Goal: Task Accomplishment & Management: Use online tool/utility

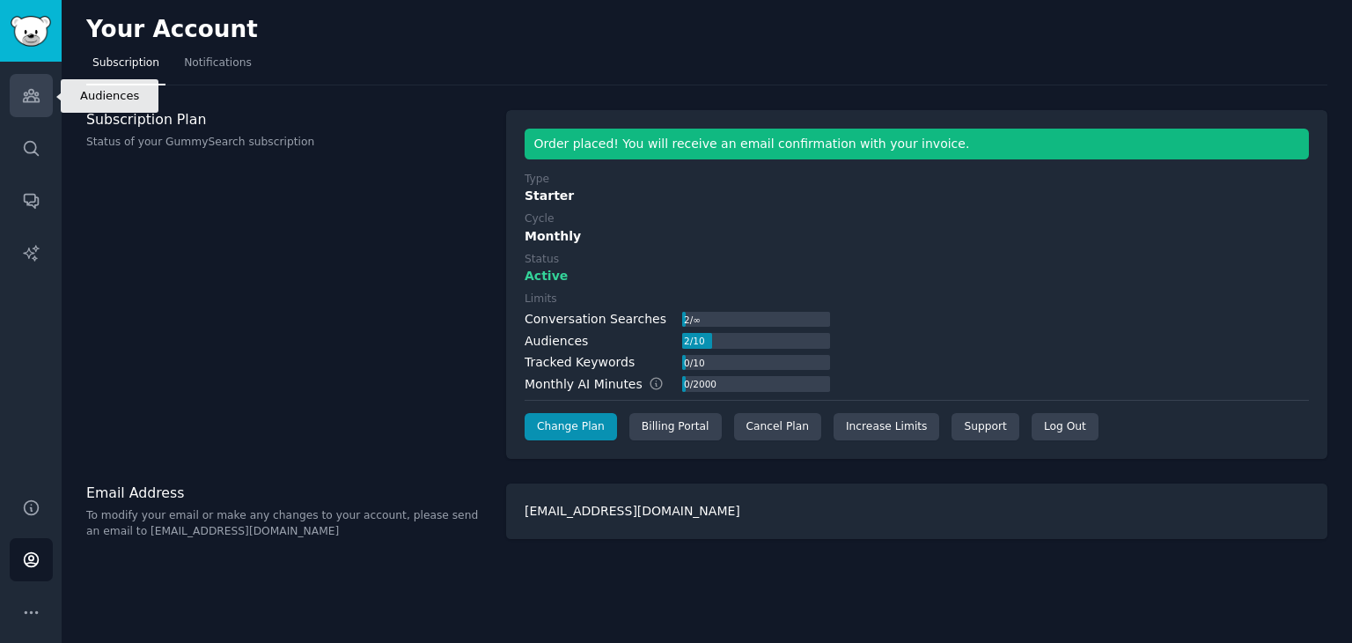
click at [26, 87] on icon "Sidebar" at bounding box center [31, 95] width 18 height 18
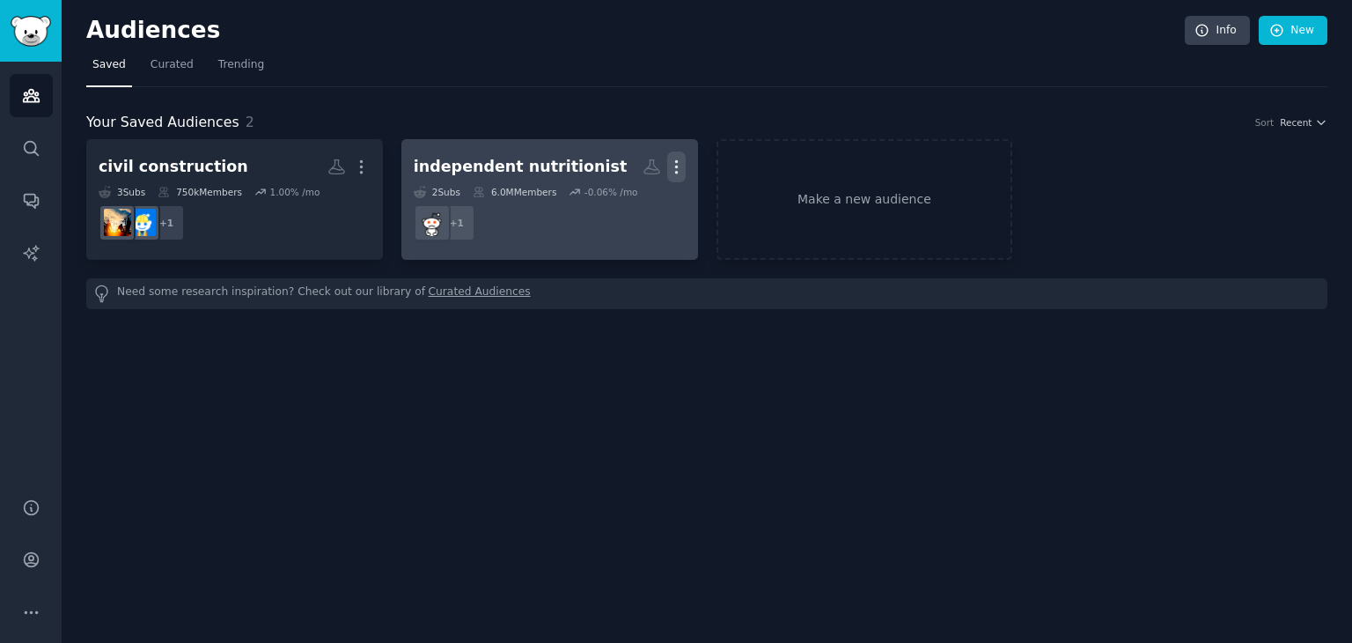
click at [678, 159] on icon "button" at bounding box center [676, 167] width 18 height 18
click at [641, 195] on p "Delete" at bounding box center [628, 204] width 40 height 18
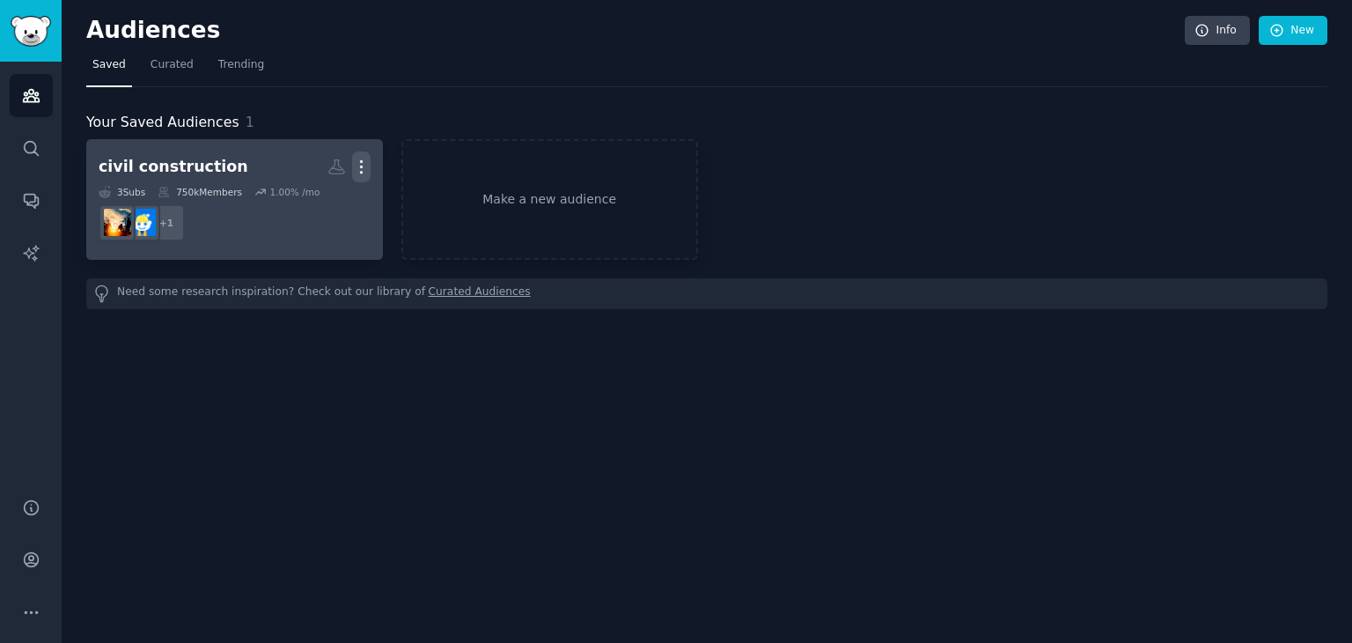
click at [365, 166] on icon "button" at bounding box center [361, 167] width 18 height 18
click at [315, 209] on p "Delete" at bounding box center [313, 204] width 40 height 18
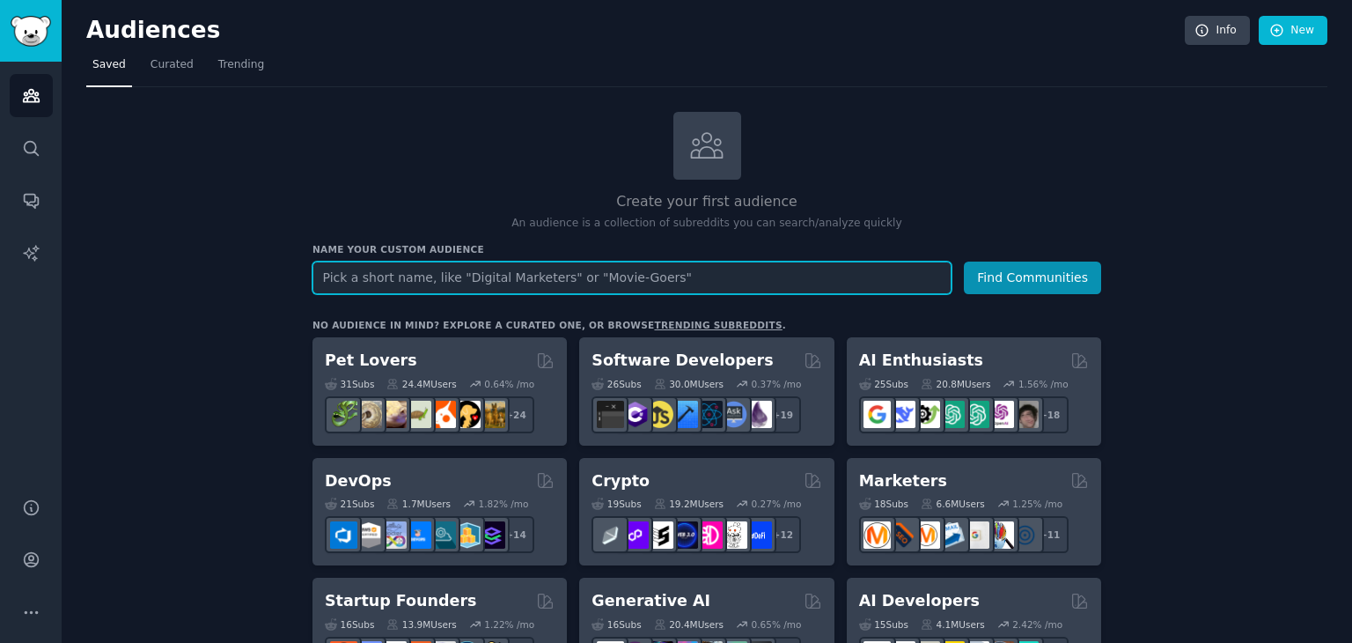
paste input "exotericism"
type input "exotericism"
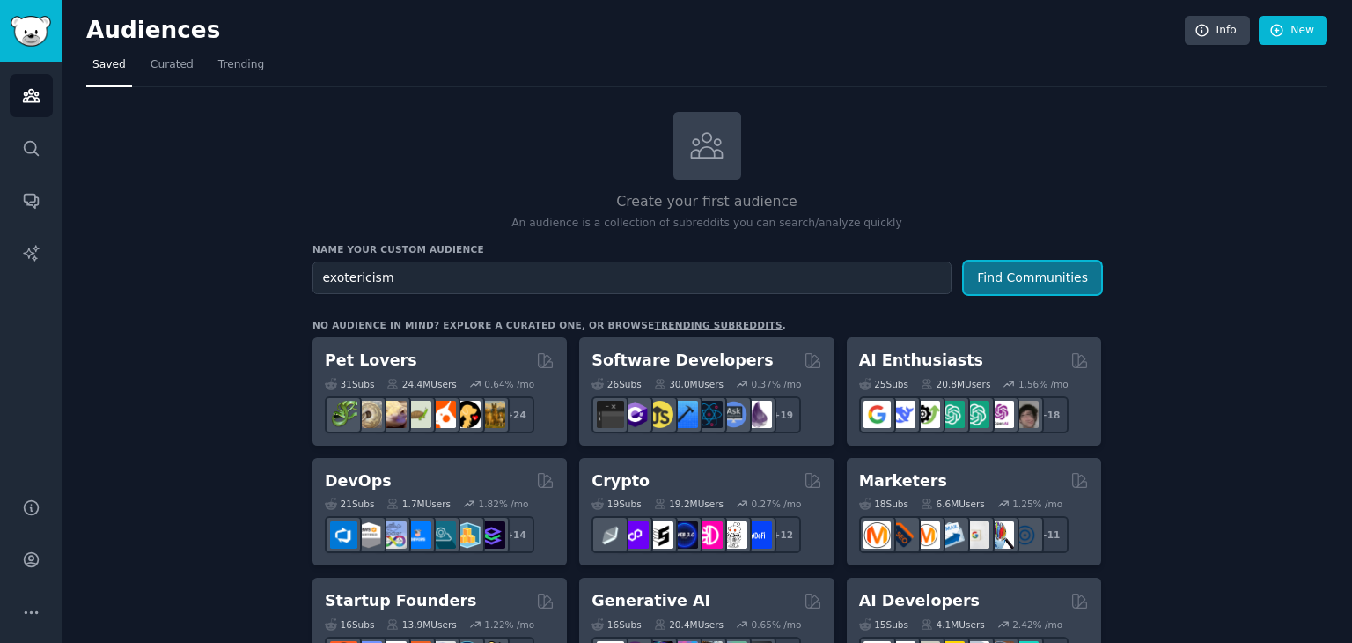
click at [1064, 282] on button "Find Communities" at bounding box center [1032, 277] width 137 height 33
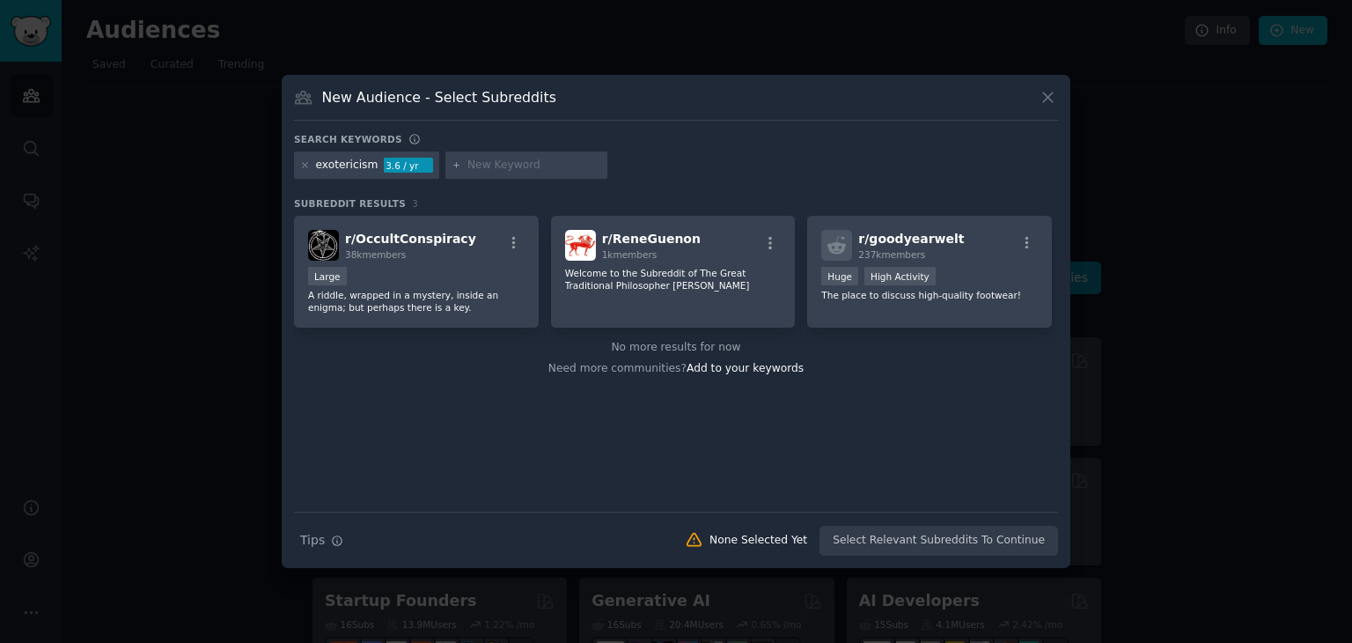
click at [856, 431] on div "r/ OccultConspiracy 38k members Large A riddle, wrapped in a mystery, inside an…" at bounding box center [676, 364] width 764 height 296
click at [495, 167] on input "text" at bounding box center [535, 166] width 134 height 16
paste input "crystals"
type input "crystals"
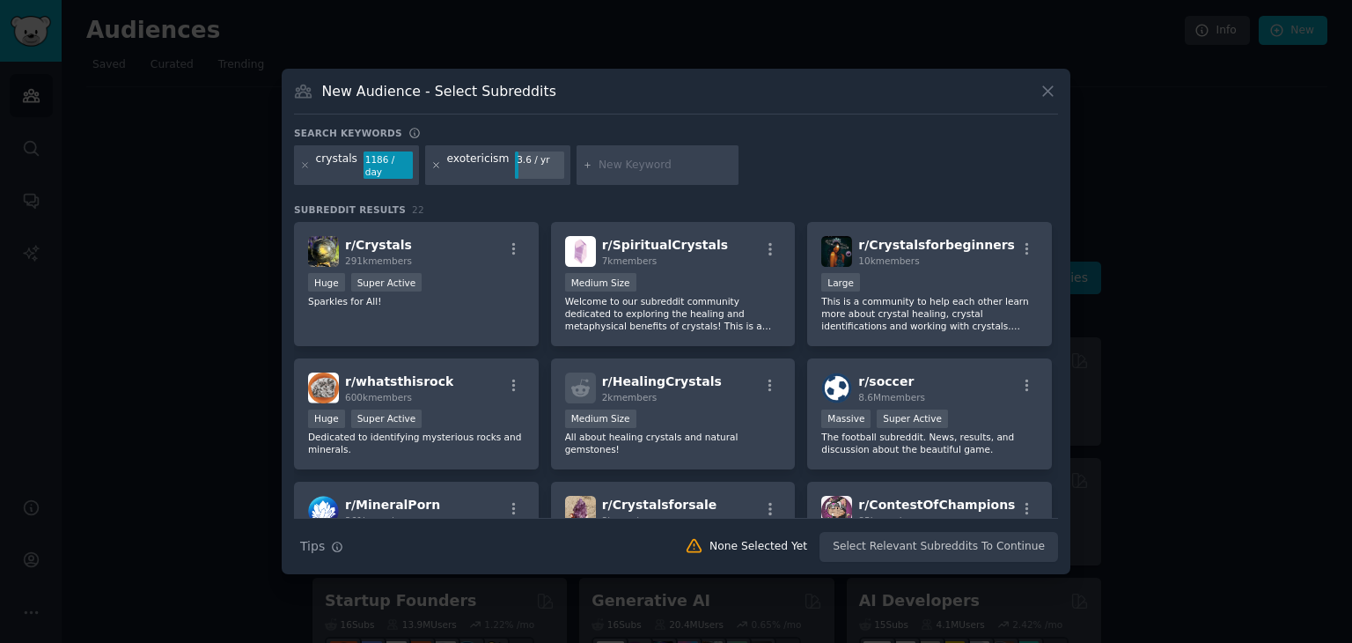
click at [431, 163] on icon at bounding box center [436, 165] width 10 height 10
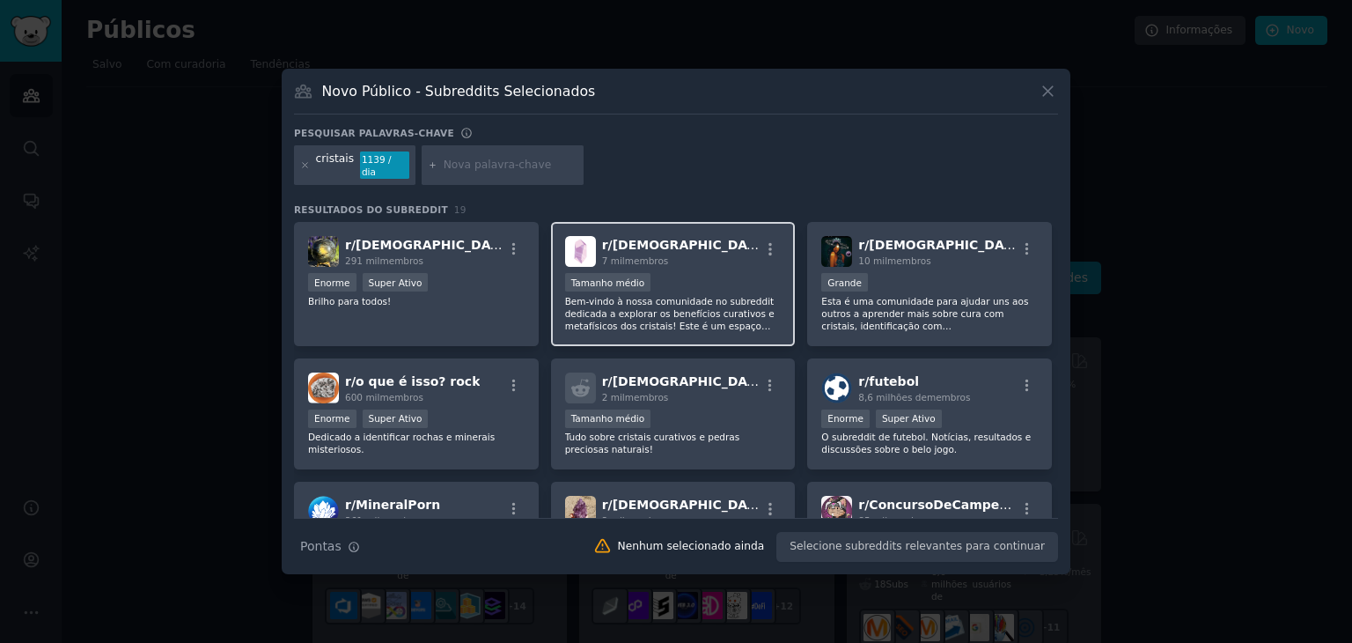
click at [703, 261] on div "r/ [DEMOGRAPHIC_DATA] Espirituais 7 mil membros Tamanho médio Bem-vindo à nossa…" at bounding box center [673, 284] width 245 height 124
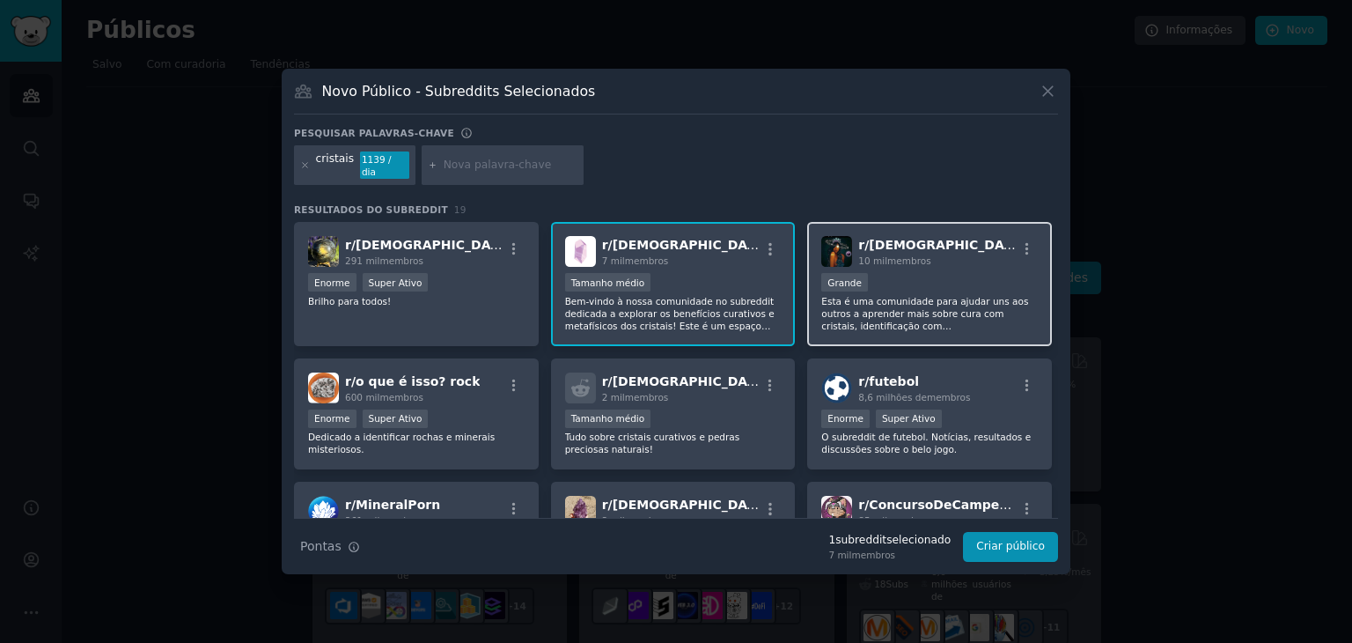
click at [978, 260] on div "10 mil membros" at bounding box center [937, 260] width 158 height 12
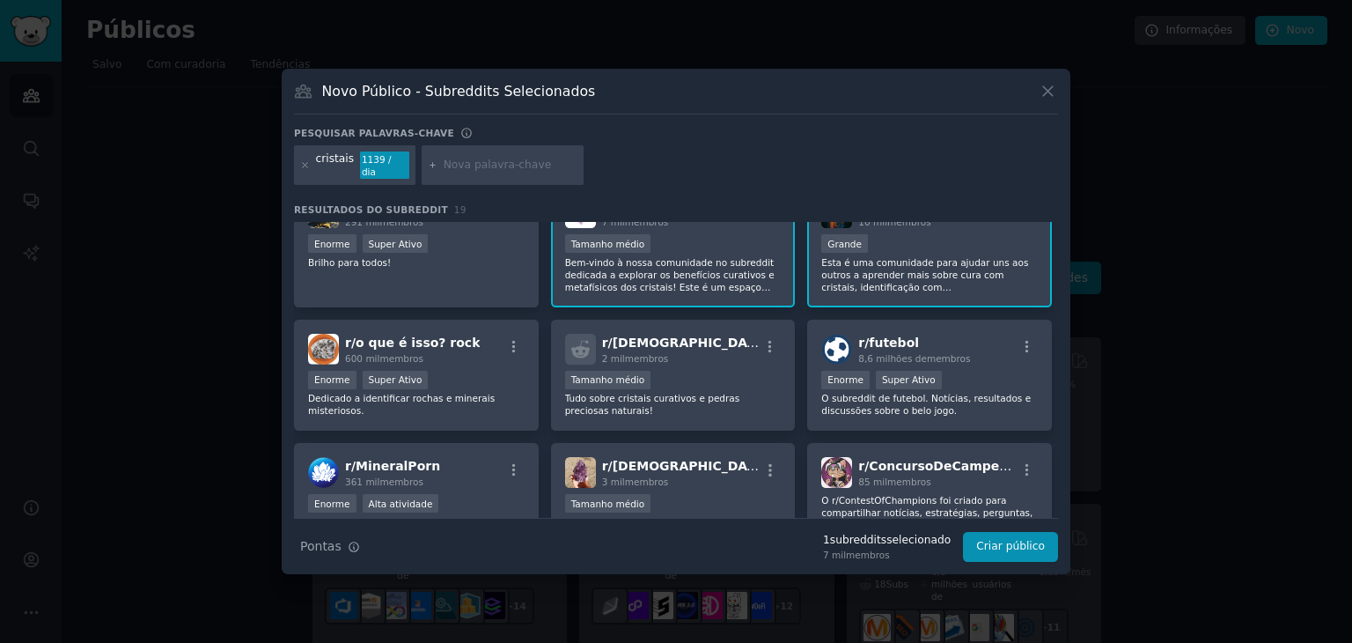
scroll to position [44, 0]
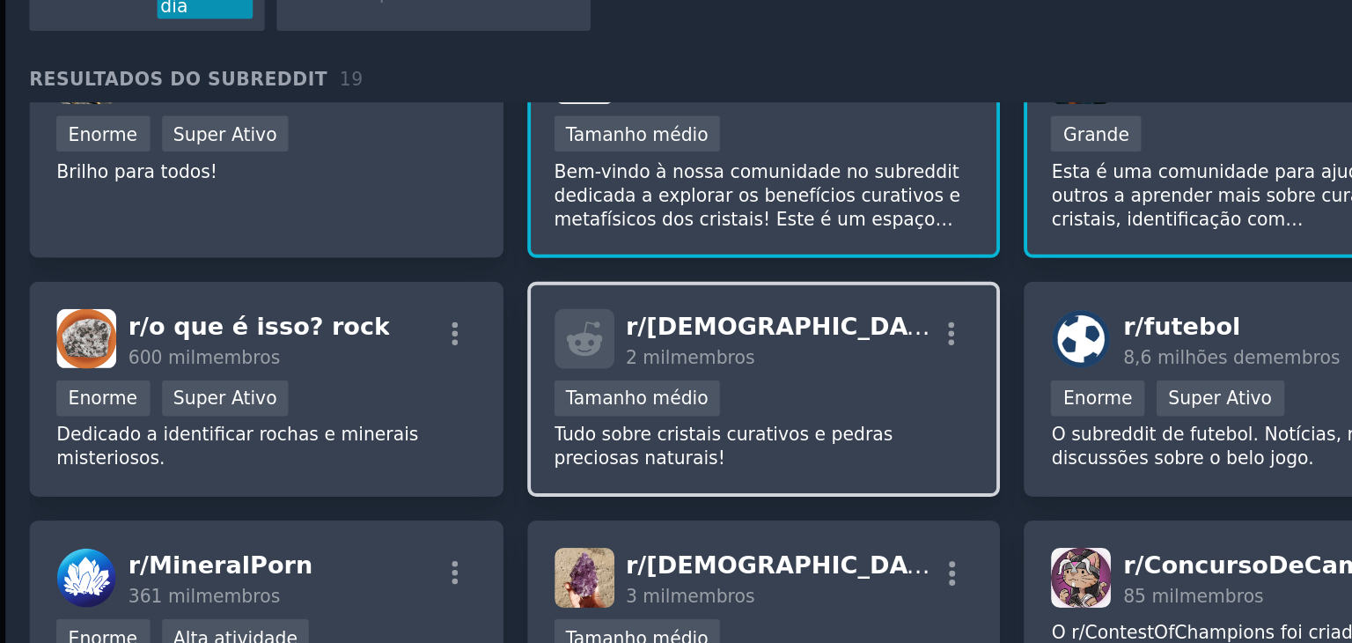
click at [711, 350] on div "r/ [DEMOGRAPHIC_DATA] de Cura 2 mil membros" at bounding box center [673, 343] width 217 height 31
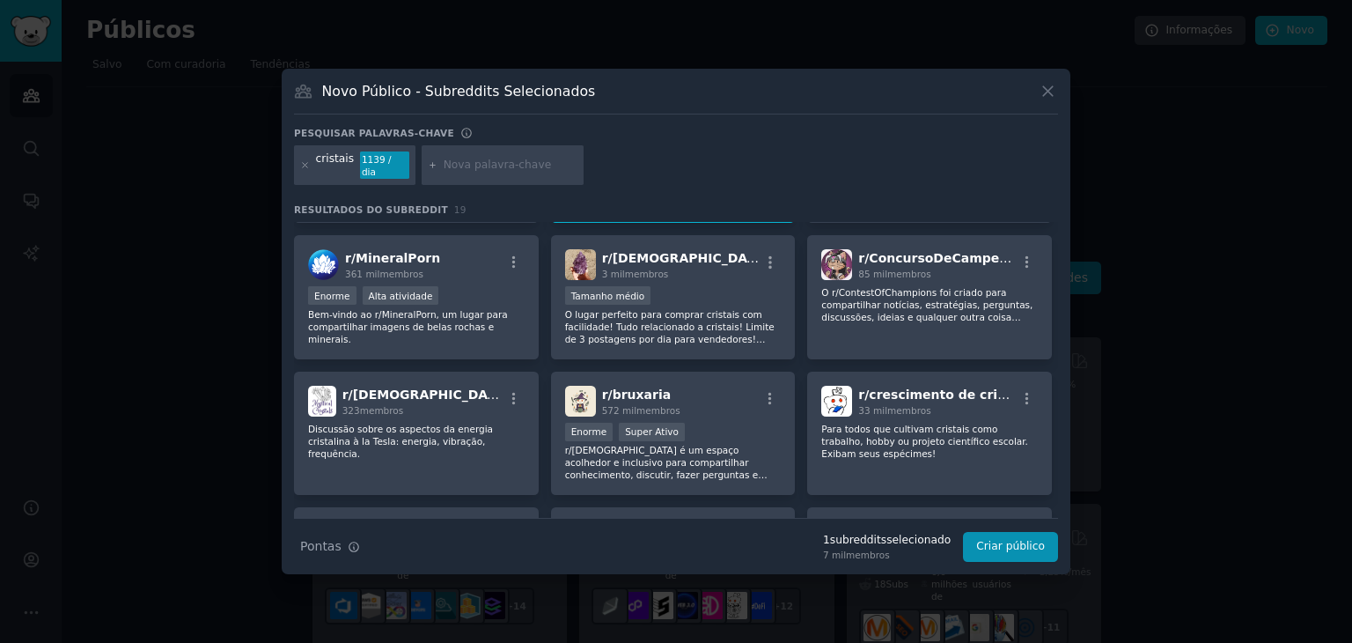
scroll to position [248, 0]
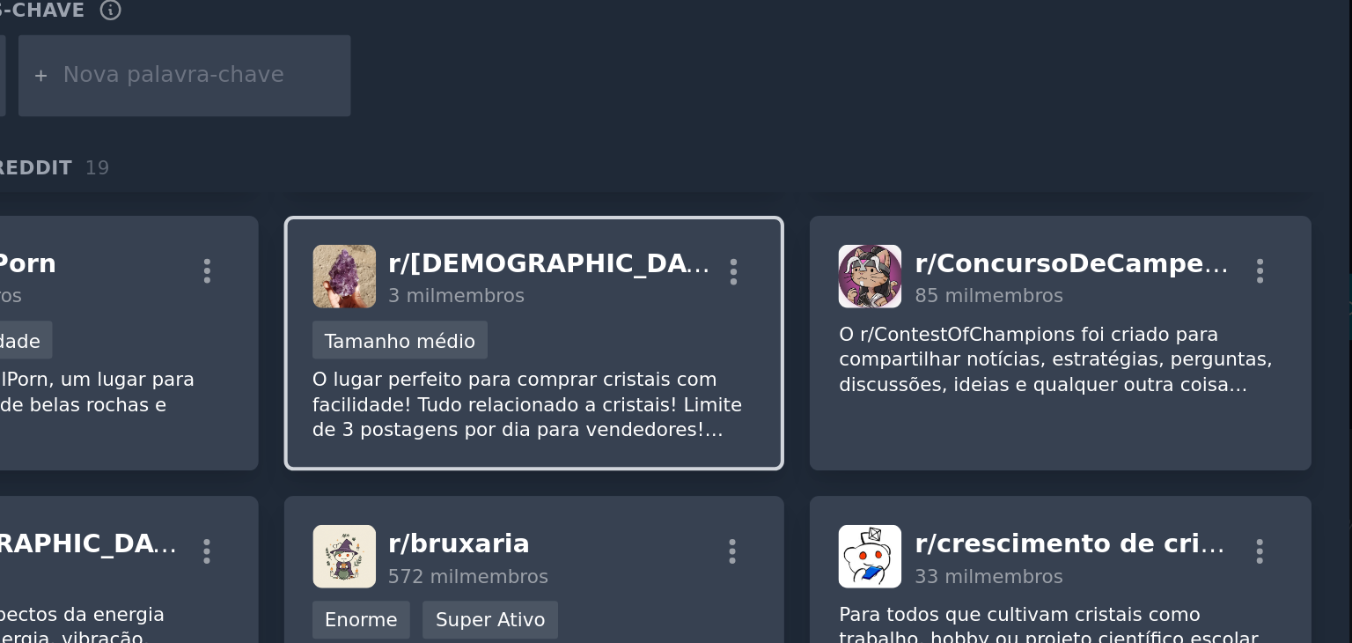
click at [712, 263] on div "r/ [DEMOGRAPHIC_DATA] 3 mil membros" at bounding box center [673, 262] width 217 height 31
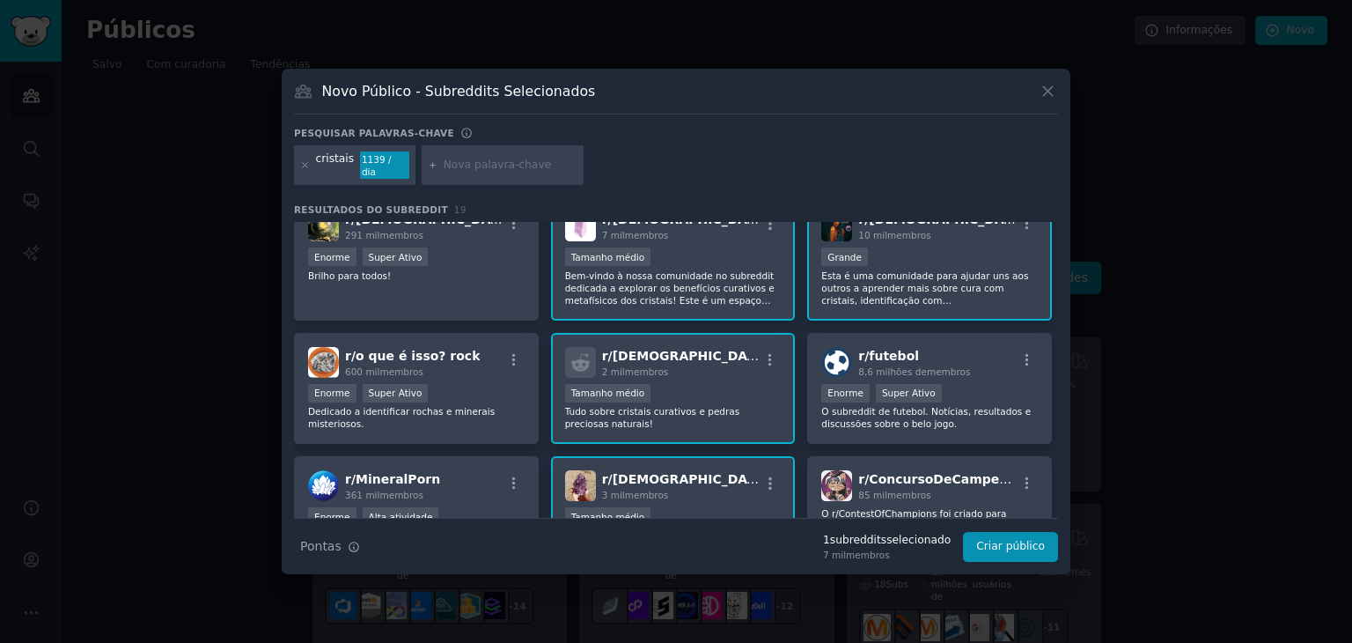
scroll to position [0, 0]
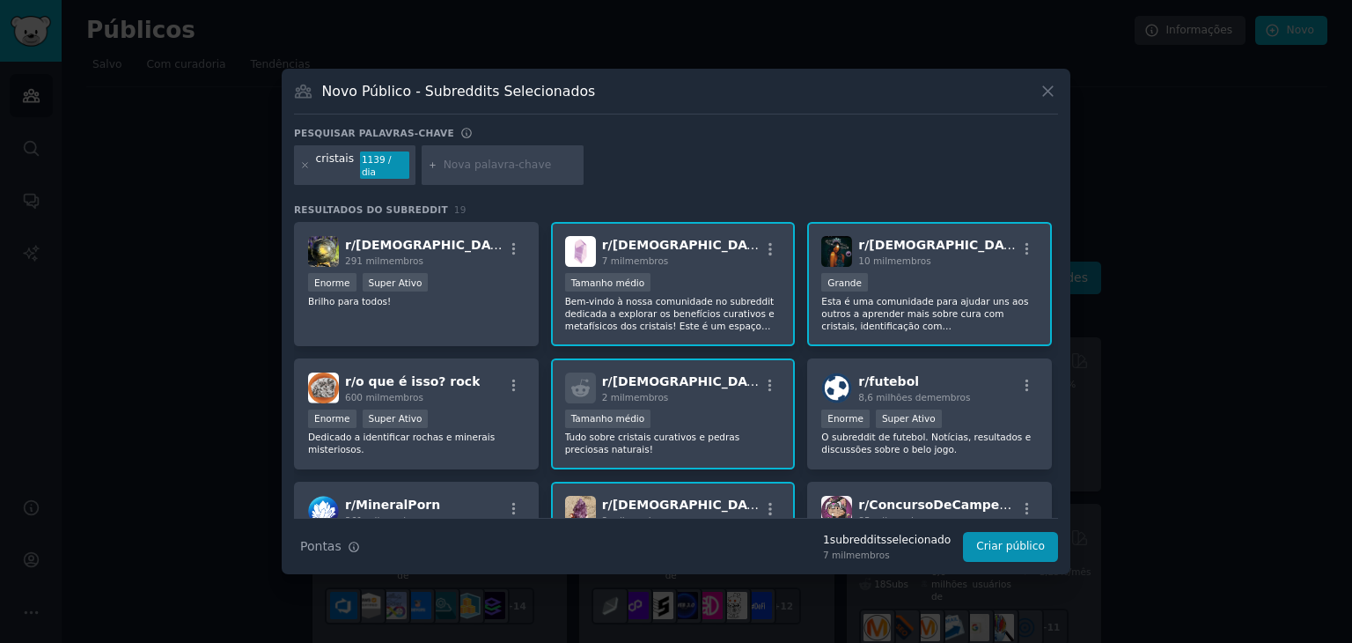
click at [454, 165] on input "text" at bounding box center [511, 166] width 134 height 16
paste input "crystal healing"
type input "crystal healing"
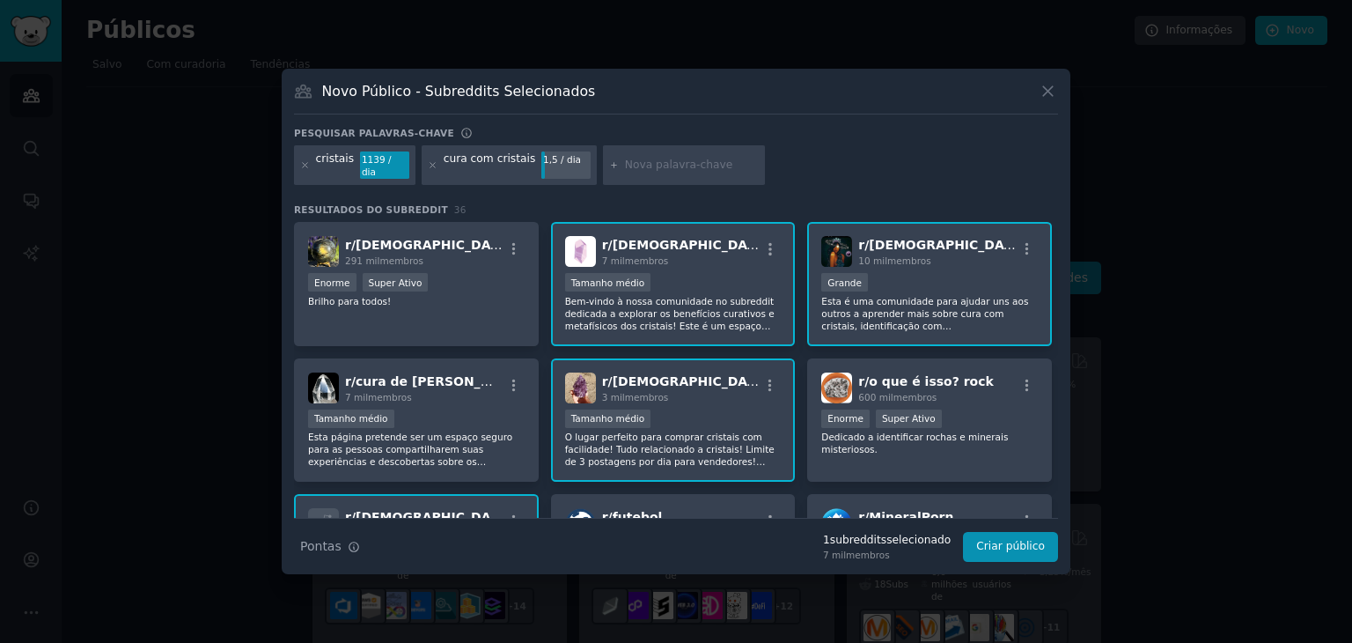
paste input "healing stones"
type input "healing stones"
click at [648, 160] on input "healing stones" at bounding box center [692, 166] width 134 height 16
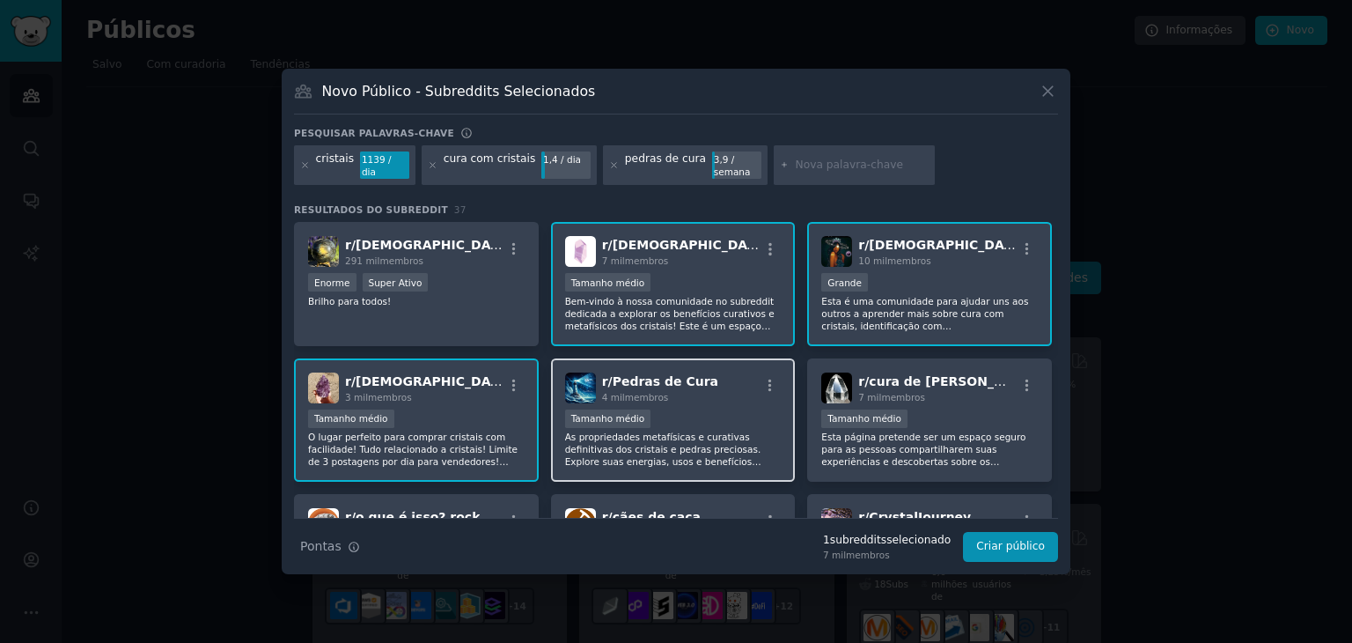
click at [705, 428] on div "1000 - 10.000 membros Tamanho médio" at bounding box center [673, 420] width 217 height 22
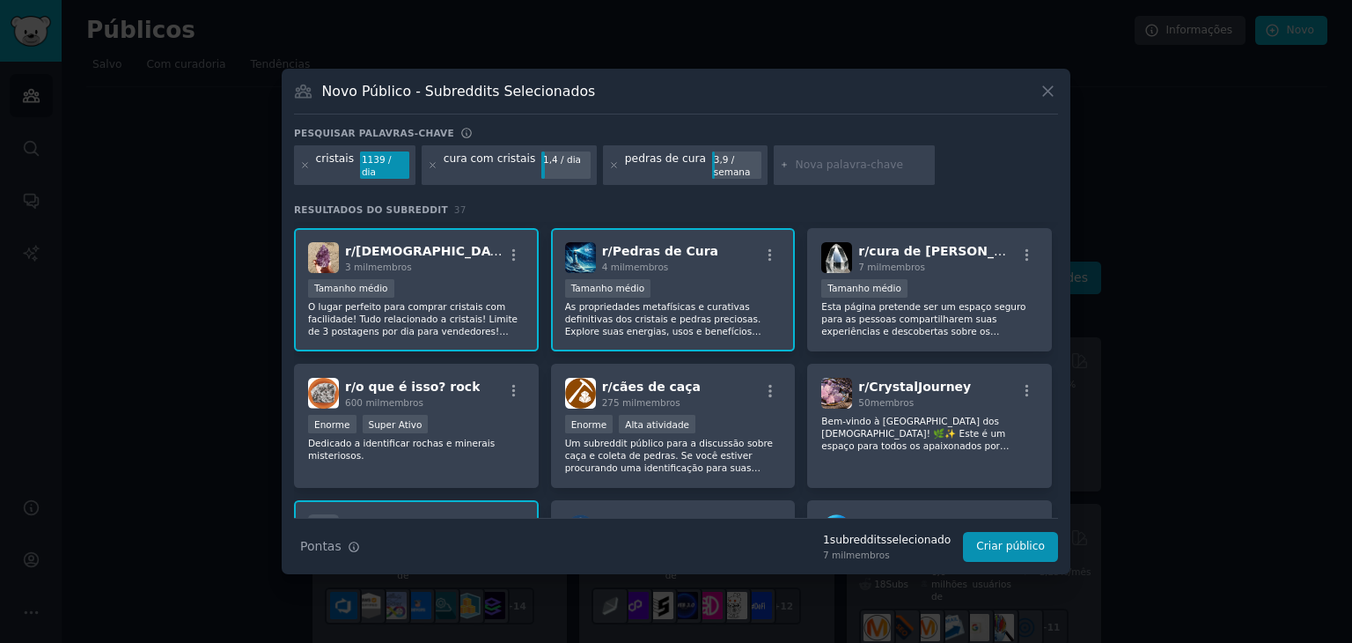
scroll to position [130, 0]
click at [968, 275] on div "r/ cura de cristais 7 mil membros Tamanho médio Esta página pretende ser um esp…" at bounding box center [929, 290] width 245 height 124
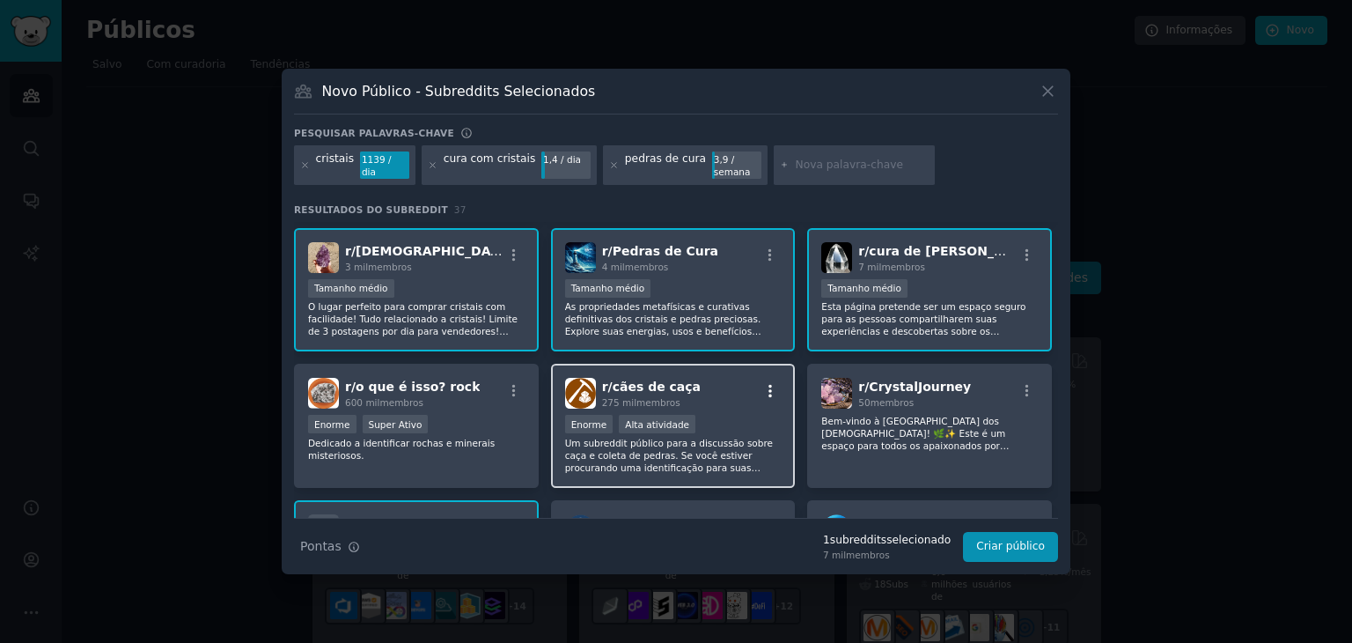
click at [765, 387] on icon "button" at bounding box center [770, 391] width 16 height 16
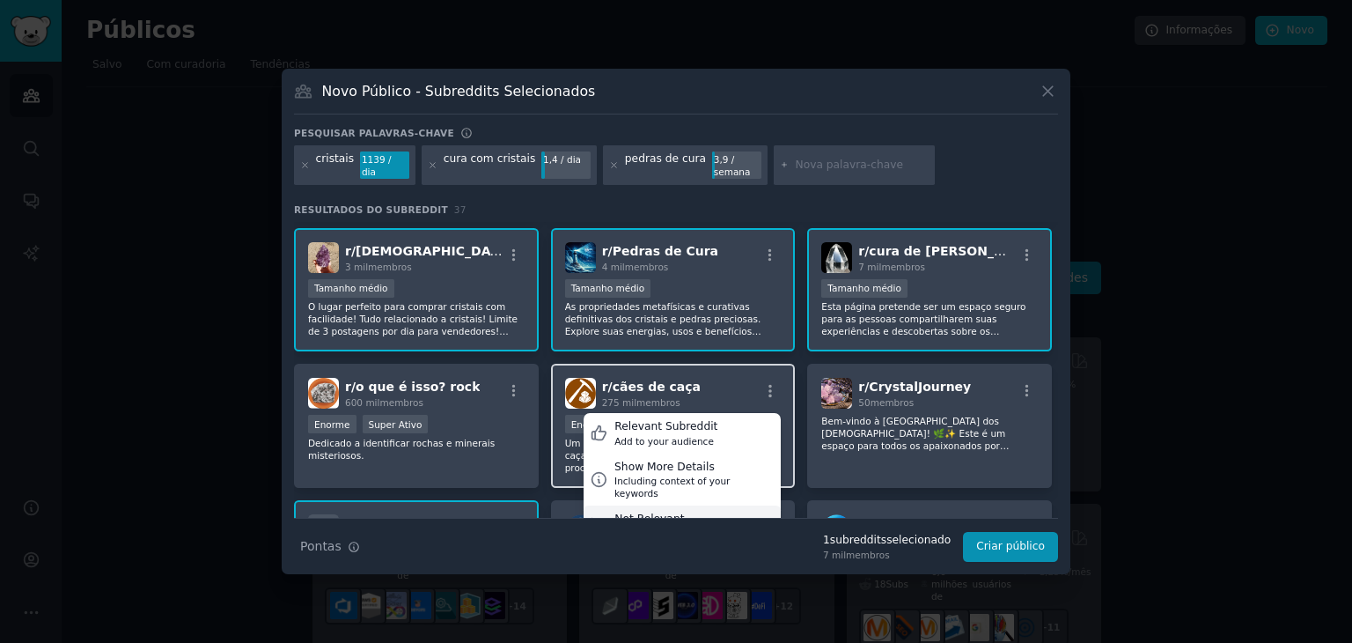
click at [677, 512] on div "Not Relevant" at bounding box center [673, 520] width 117 height 16
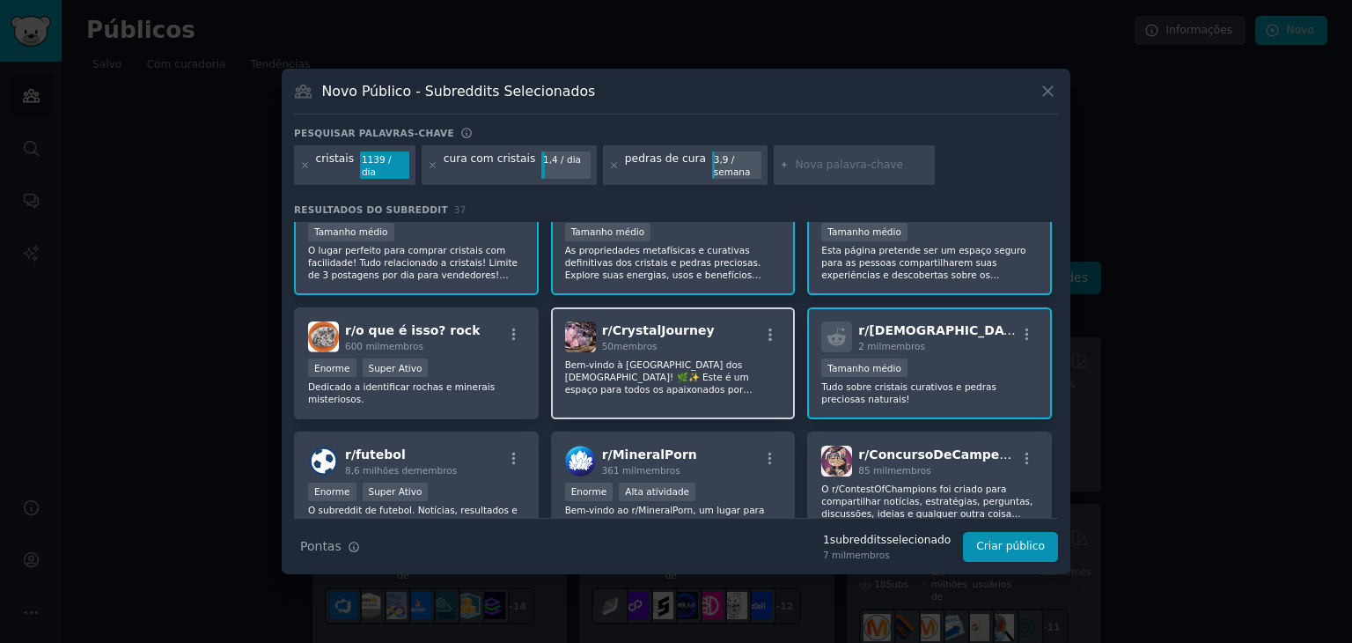
scroll to position [187, 0]
click at [646, 372] on font "Bem-vindo à [GEOGRAPHIC_DATA] dos [DEMOGRAPHIC_DATA]! 🌿✨ Este é um espaço para …" at bounding box center [672, 444] width 214 height 171
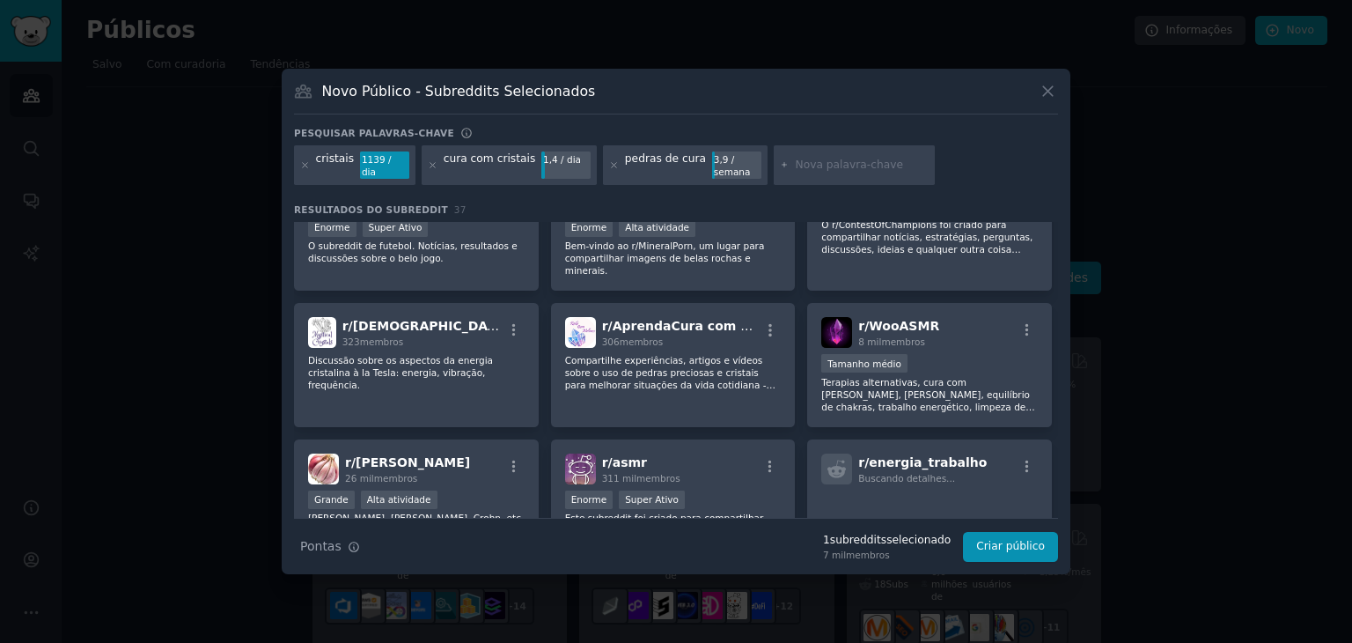
scroll to position [450, 0]
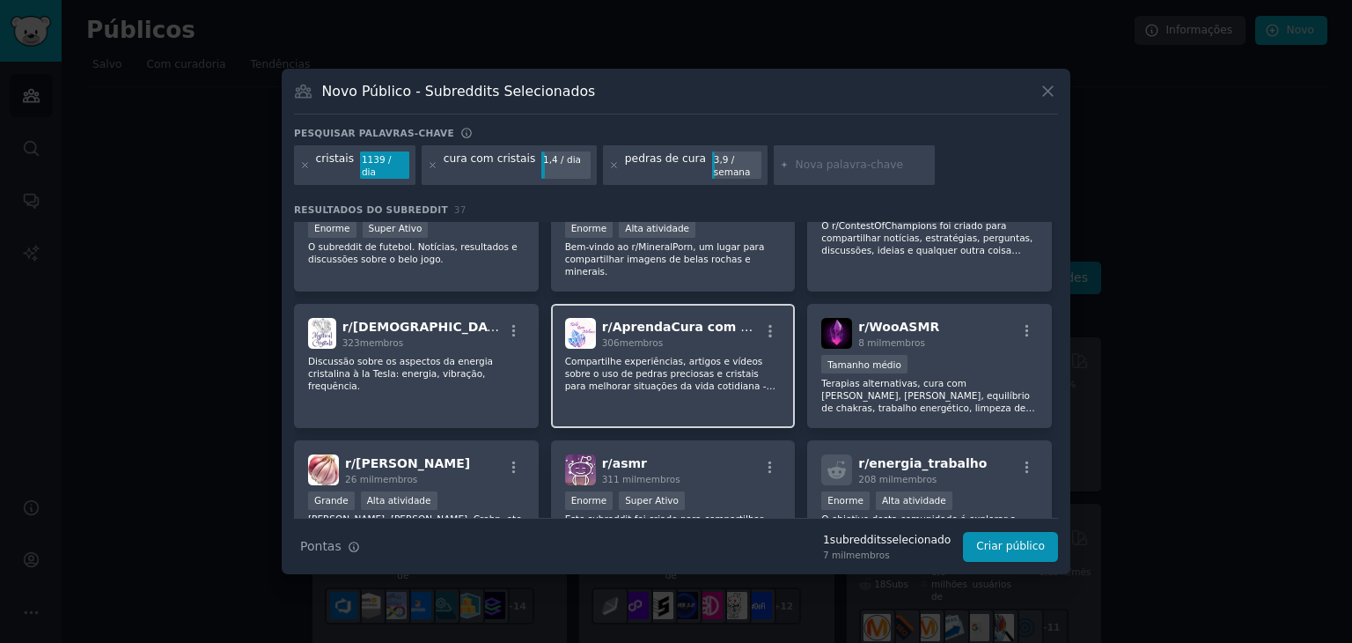
click at [665, 393] on div "r/ AprendaCura com Cristal 306 membros Compartilhe experiências, artigos e víde…" at bounding box center [673, 366] width 245 height 124
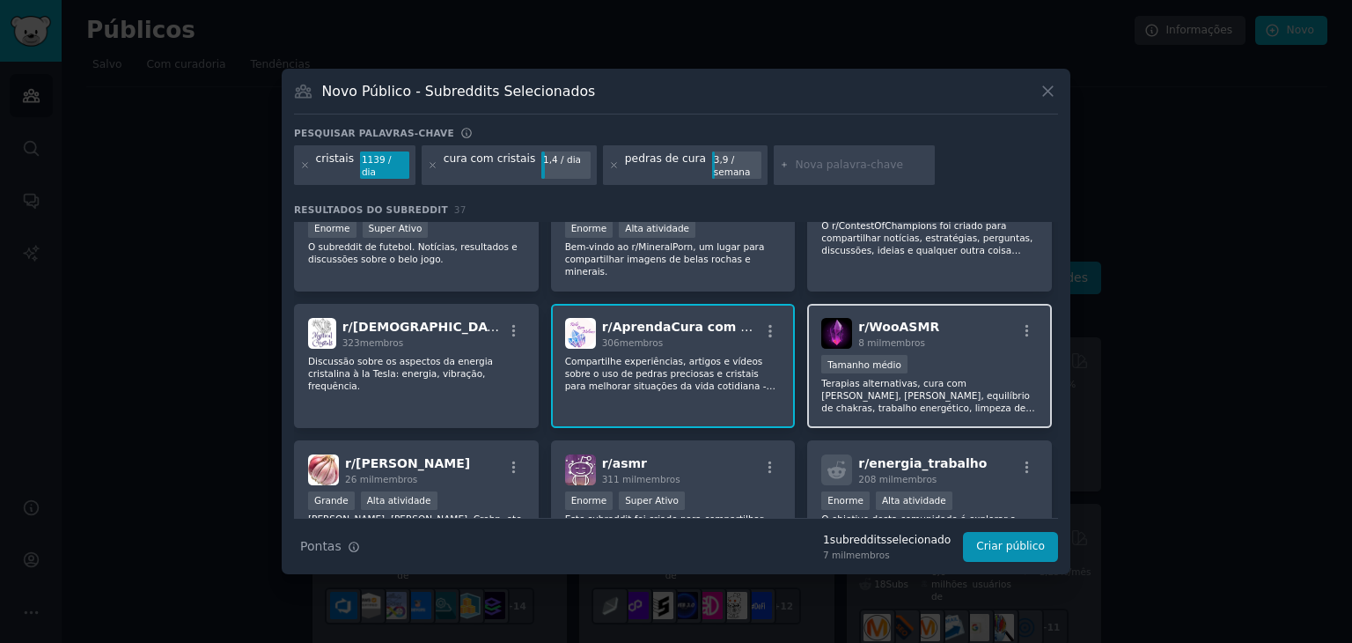
click at [951, 383] on font "Terapias alternativas, cura com [PERSON_NAME], [PERSON_NAME], equilíbrio de cha…" at bounding box center [927, 414] width 213 height 72
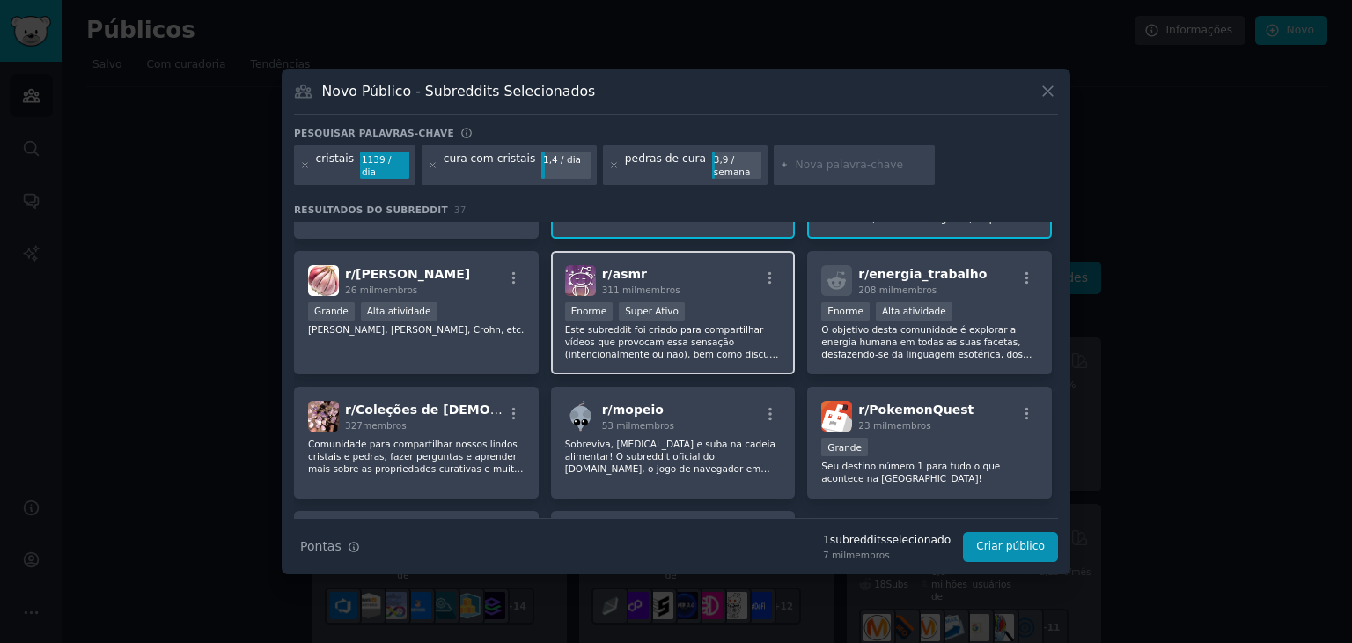
scroll to position [640, 0]
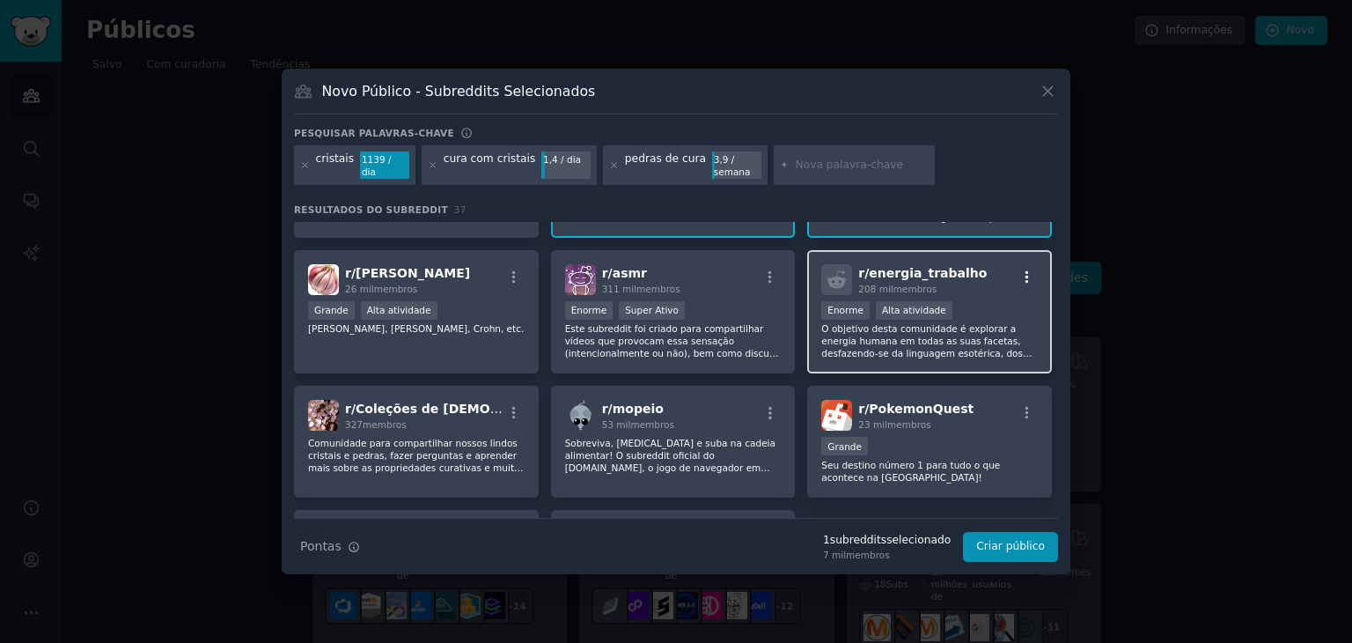
click at [1020, 269] on icon "button" at bounding box center [1028, 277] width 16 height 16
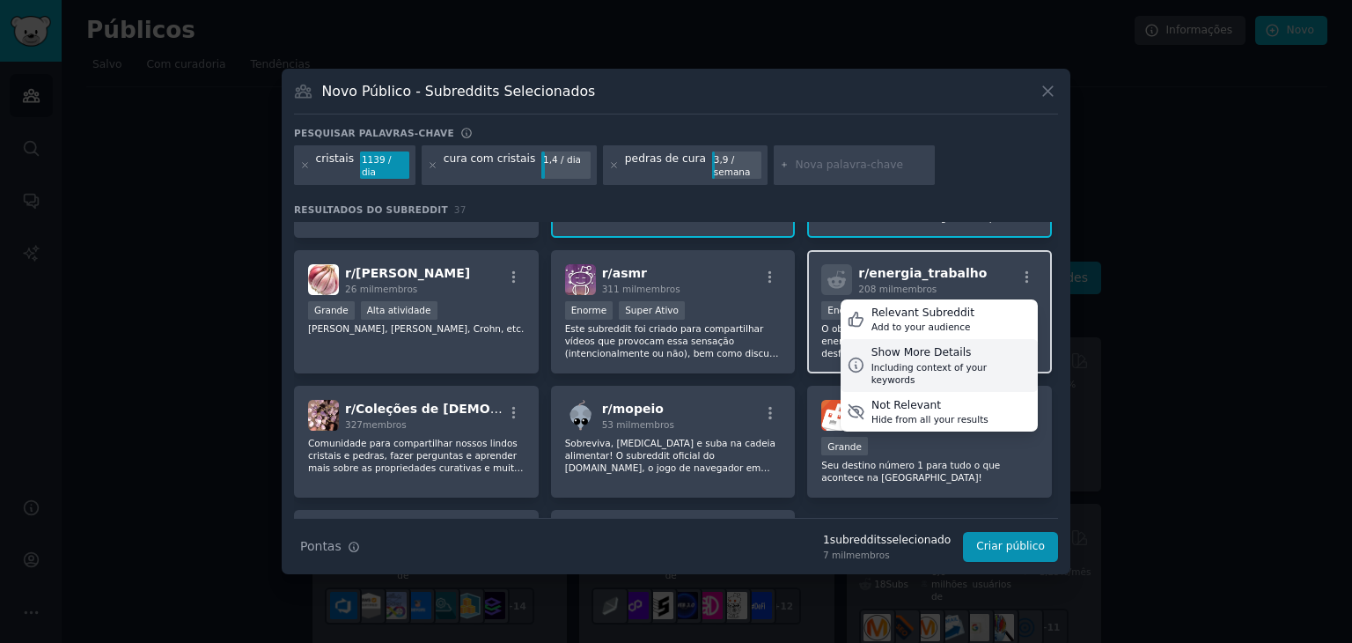
click at [949, 345] on div "Show More Details" at bounding box center [952, 353] width 160 height 16
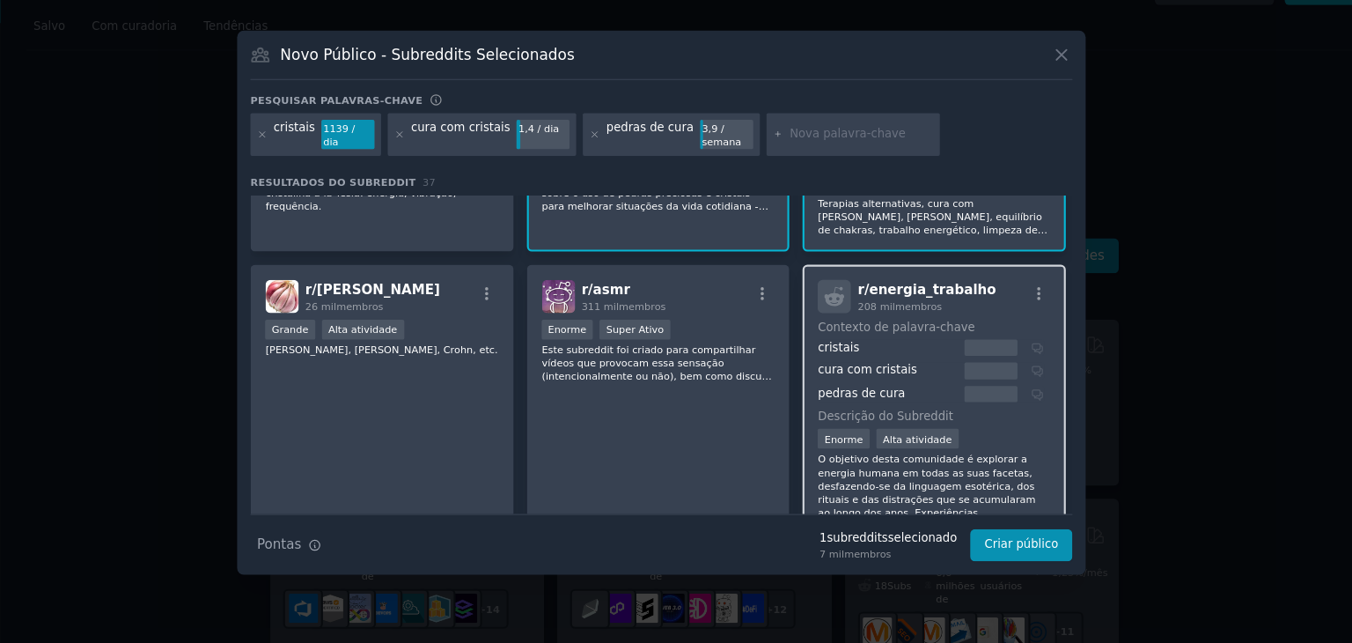
scroll to position [602, 0]
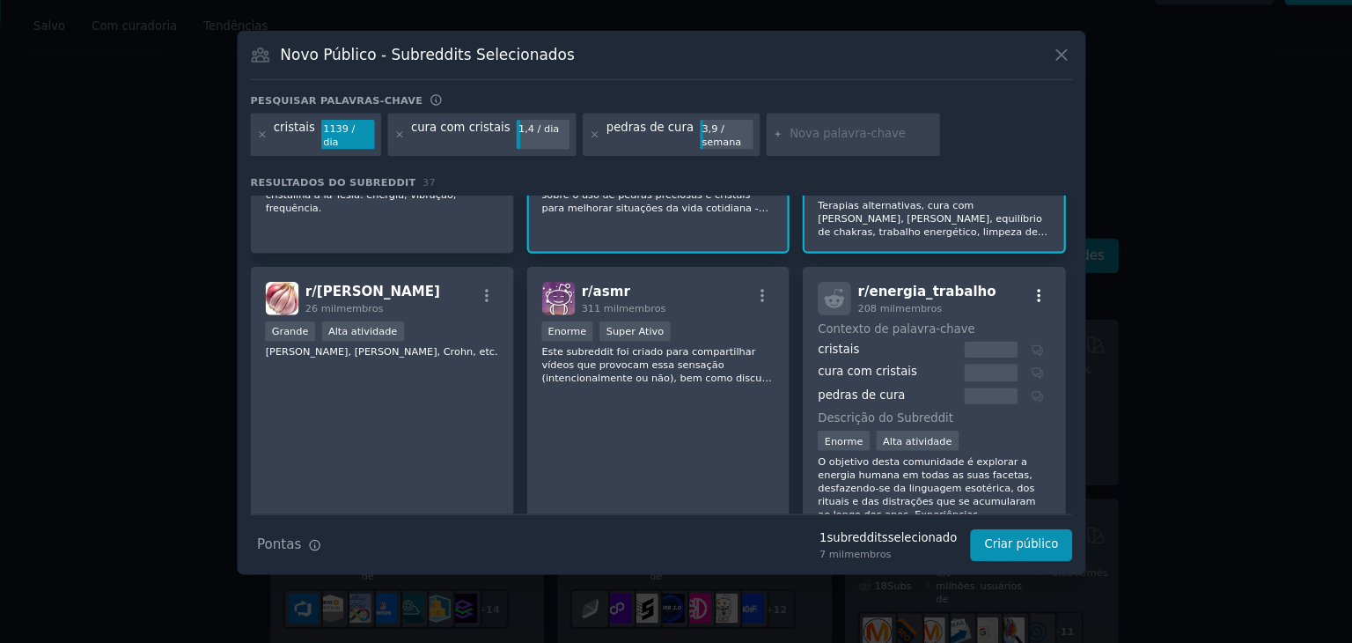
click at [1026, 308] on icon "button" at bounding box center [1028, 314] width 4 height 12
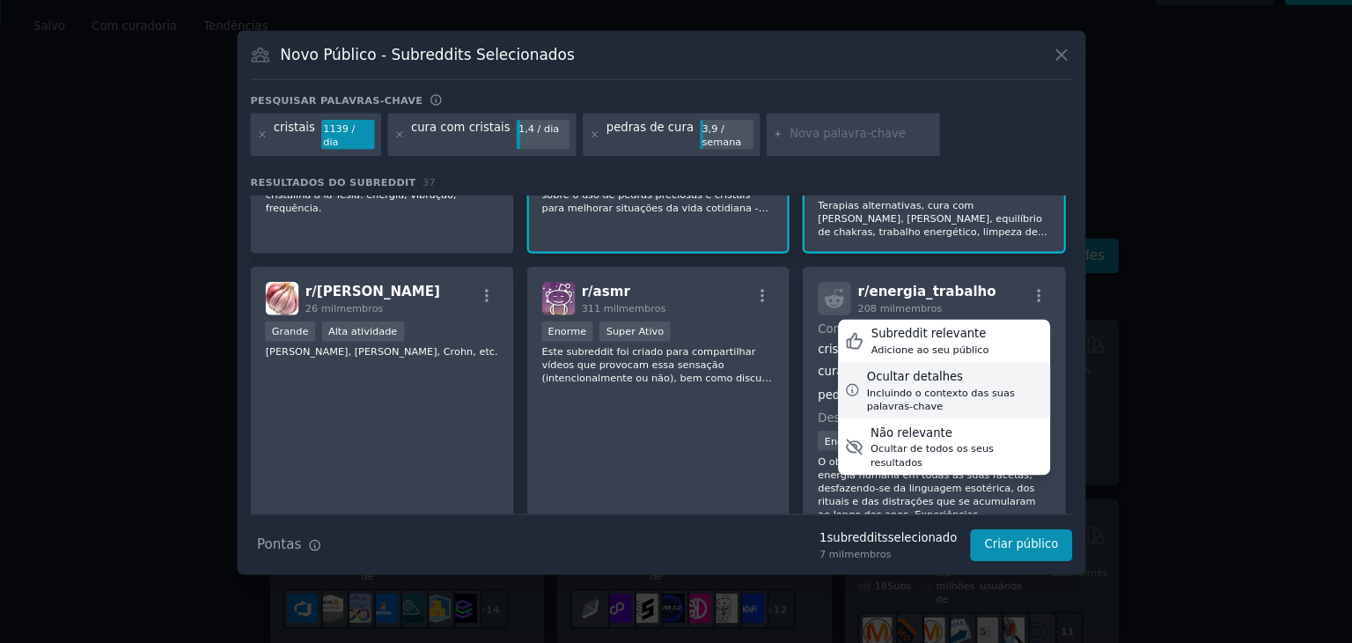
click at [971, 383] on div "Ocultar detalhes" at bounding box center [949, 391] width 165 height 16
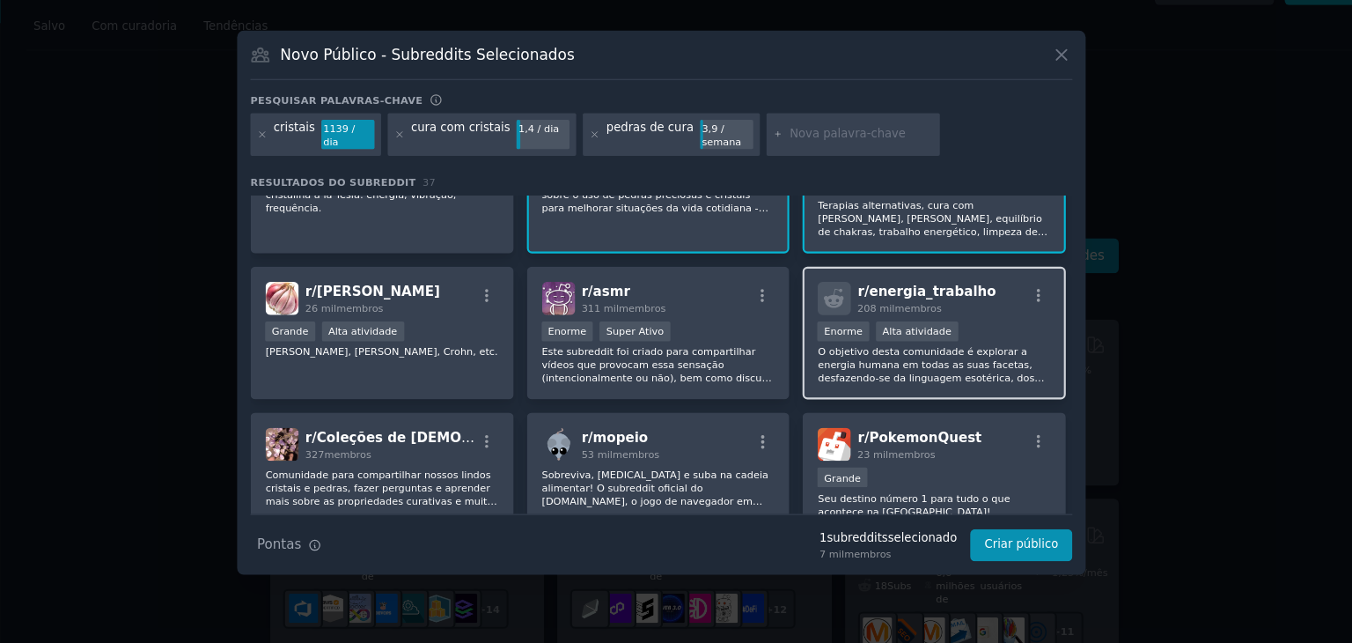
click at [966, 339] on div "Enorme Alta atividade" at bounding box center [929, 350] width 217 height 22
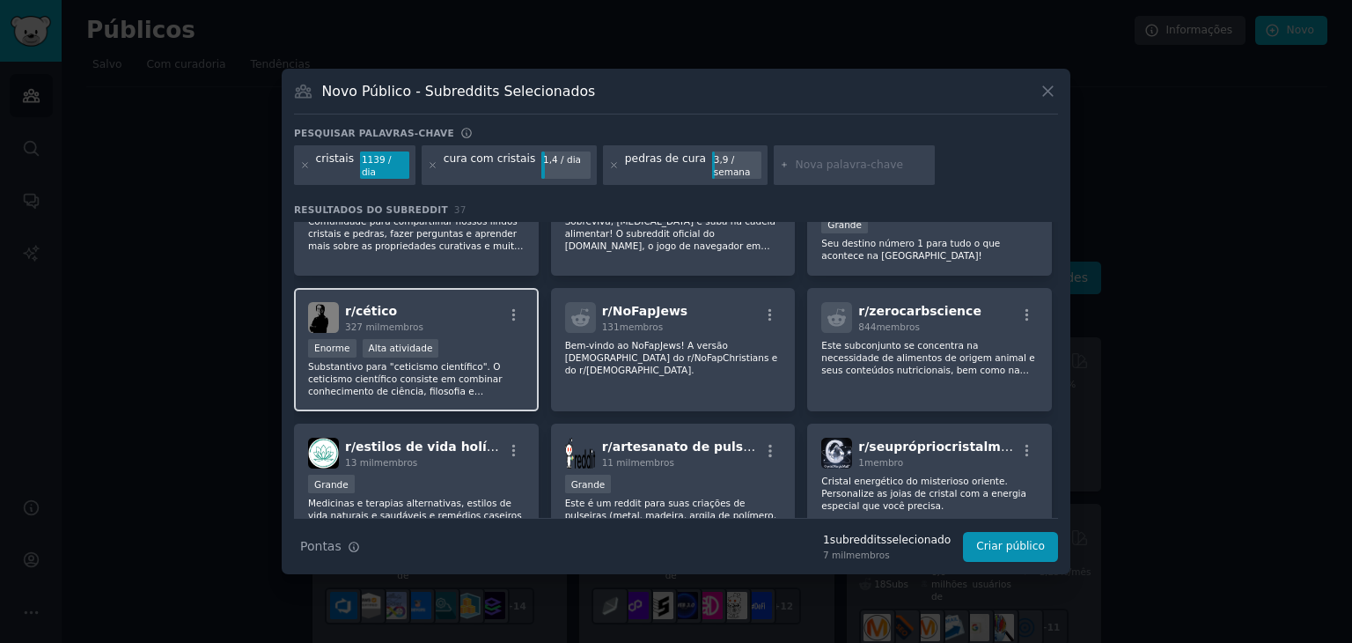
scroll to position [886, 0]
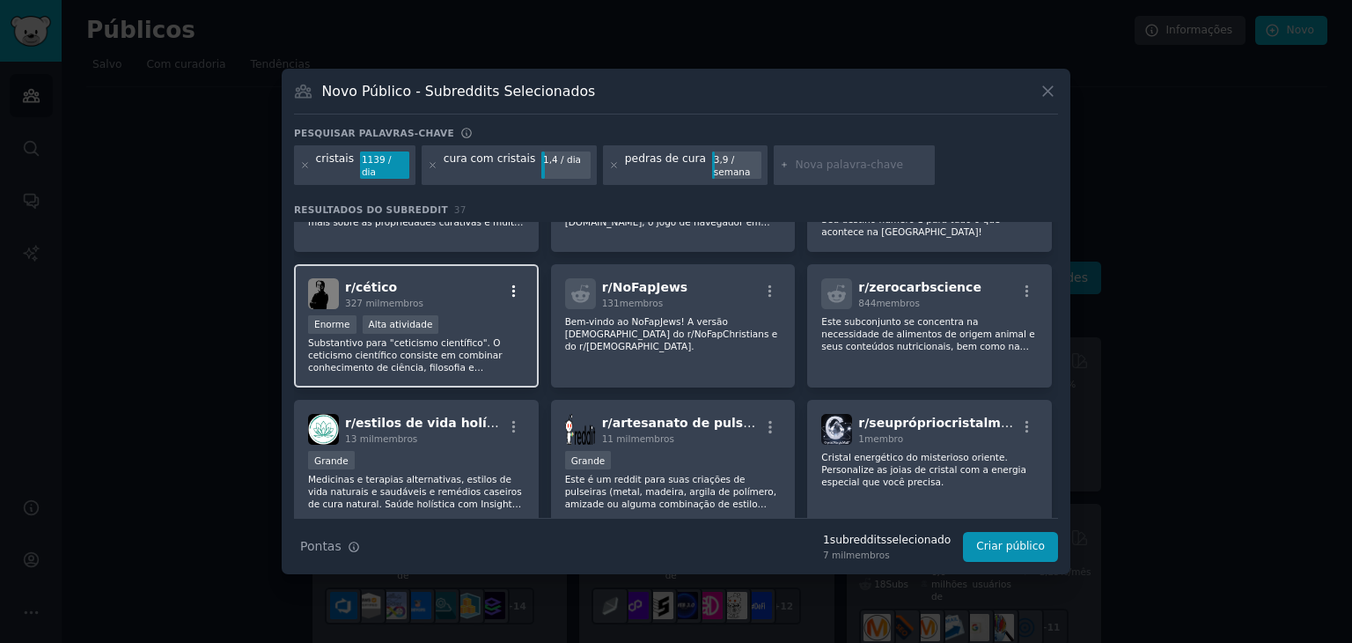
click at [504, 283] on button "button" at bounding box center [514, 291] width 22 height 16
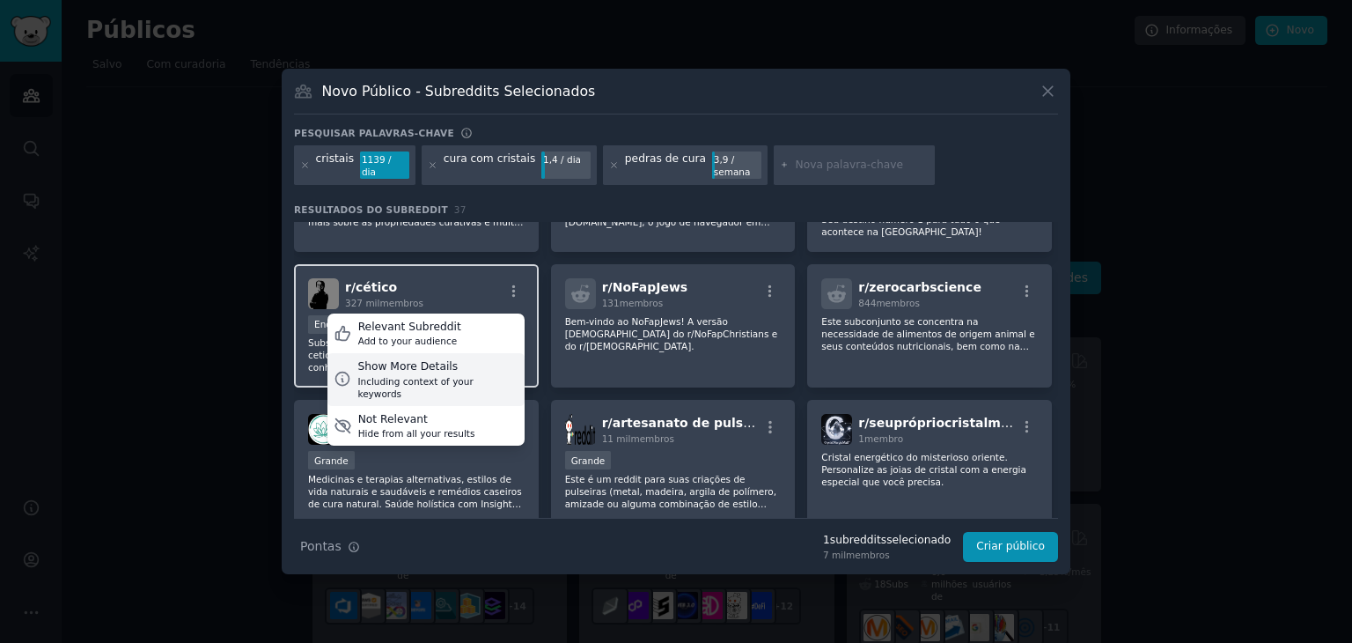
click at [461, 359] on div "Show More Details" at bounding box center [437, 367] width 160 height 16
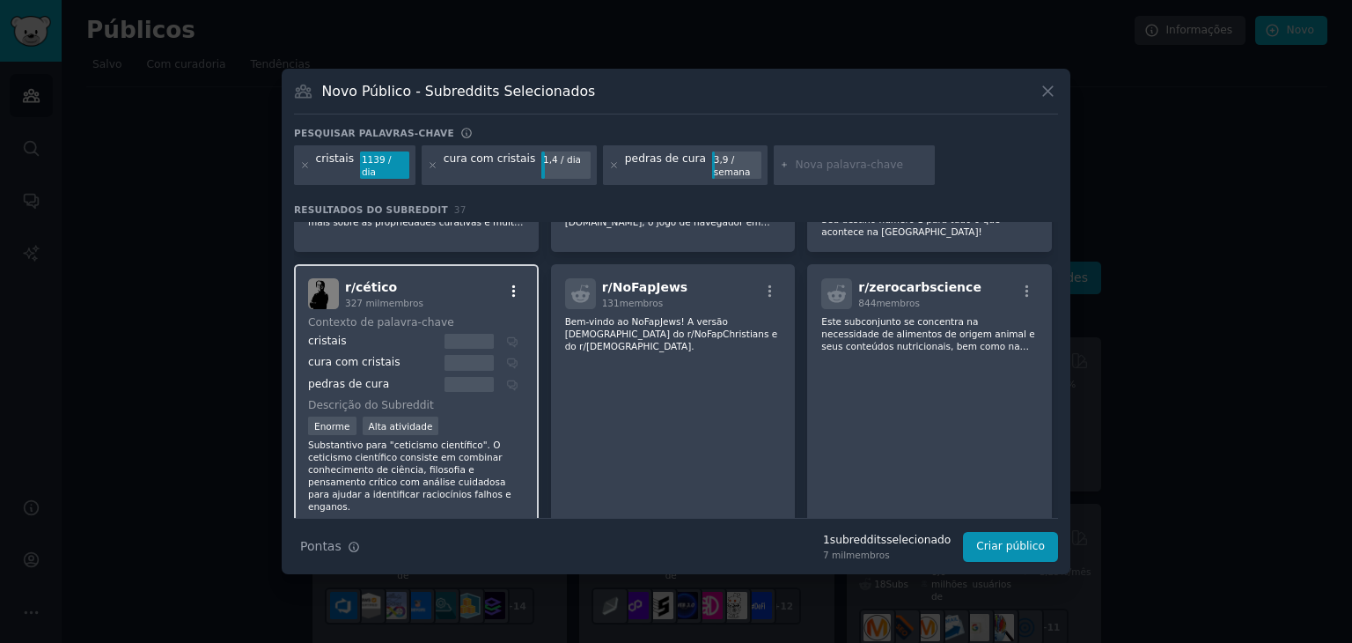
click at [512, 284] on icon "button" at bounding box center [514, 290] width 4 height 12
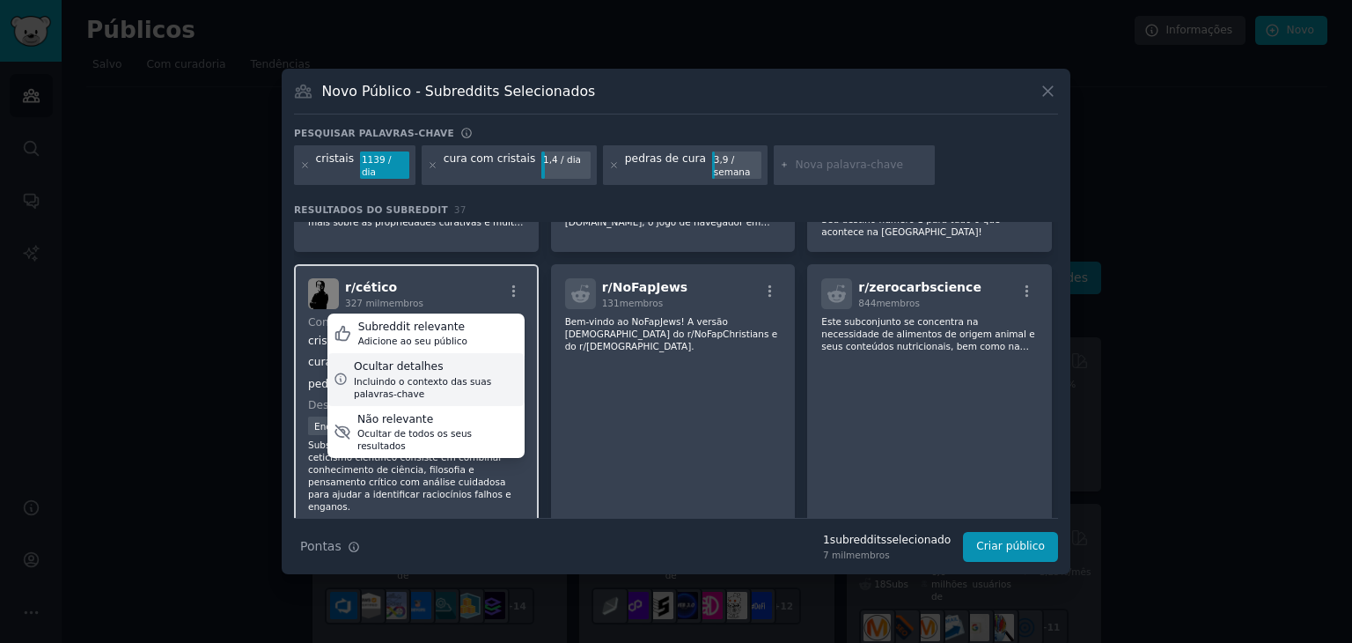
click at [463, 359] on div "Ocultar detalhes" at bounding box center [436, 367] width 165 height 16
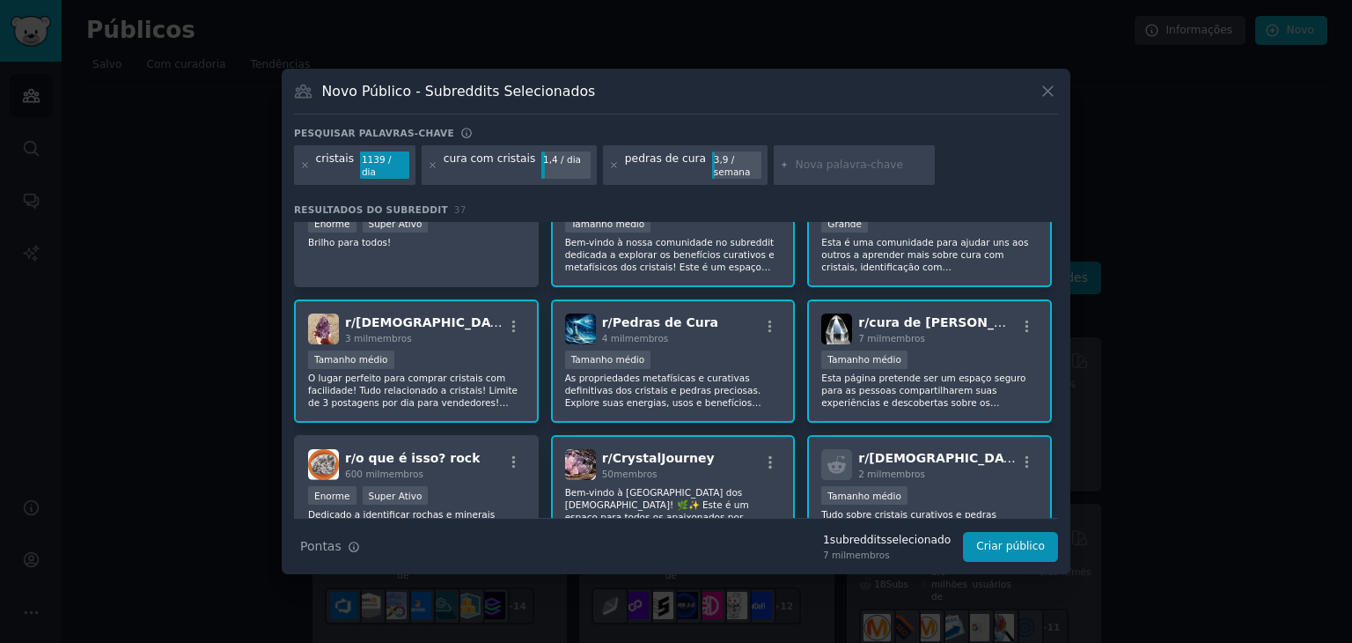
scroll to position [0, 0]
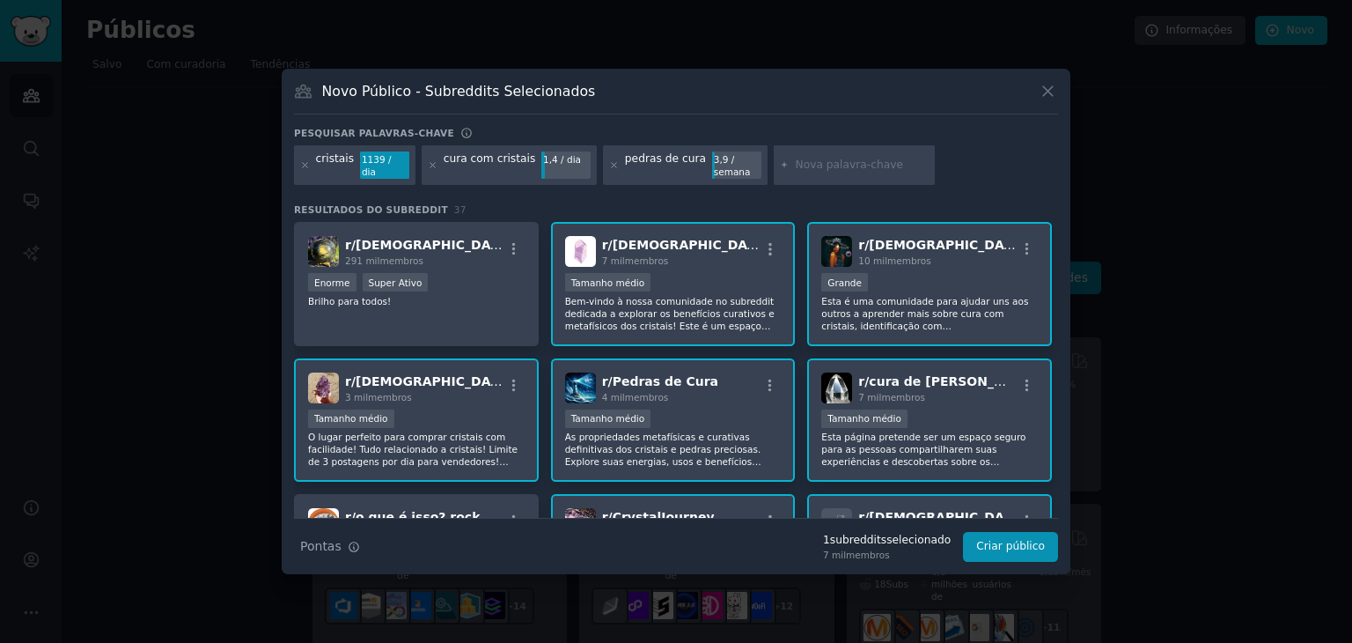
click at [799, 161] on input "text" at bounding box center [862, 166] width 134 height 16
paste input "energy healing"
type input "energy healing"
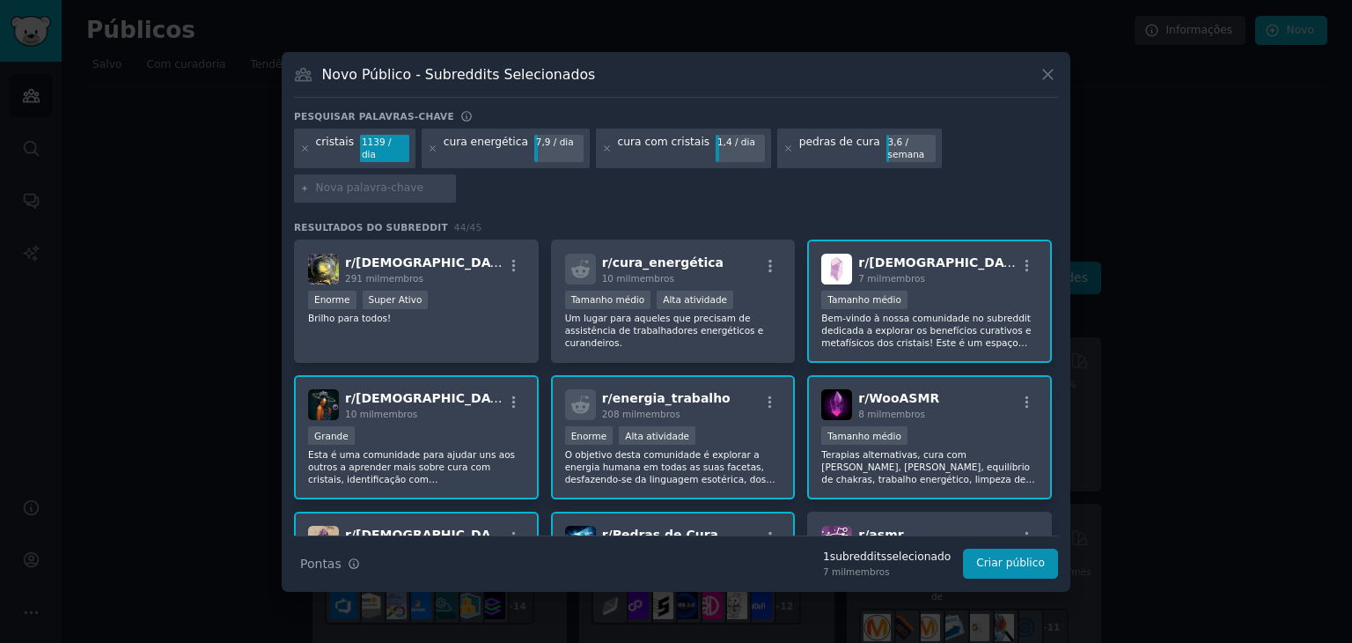
paste input "reiki"
type input "reiki"
click at [397, 194] on input "reiki" at bounding box center [383, 188] width 134 height 16
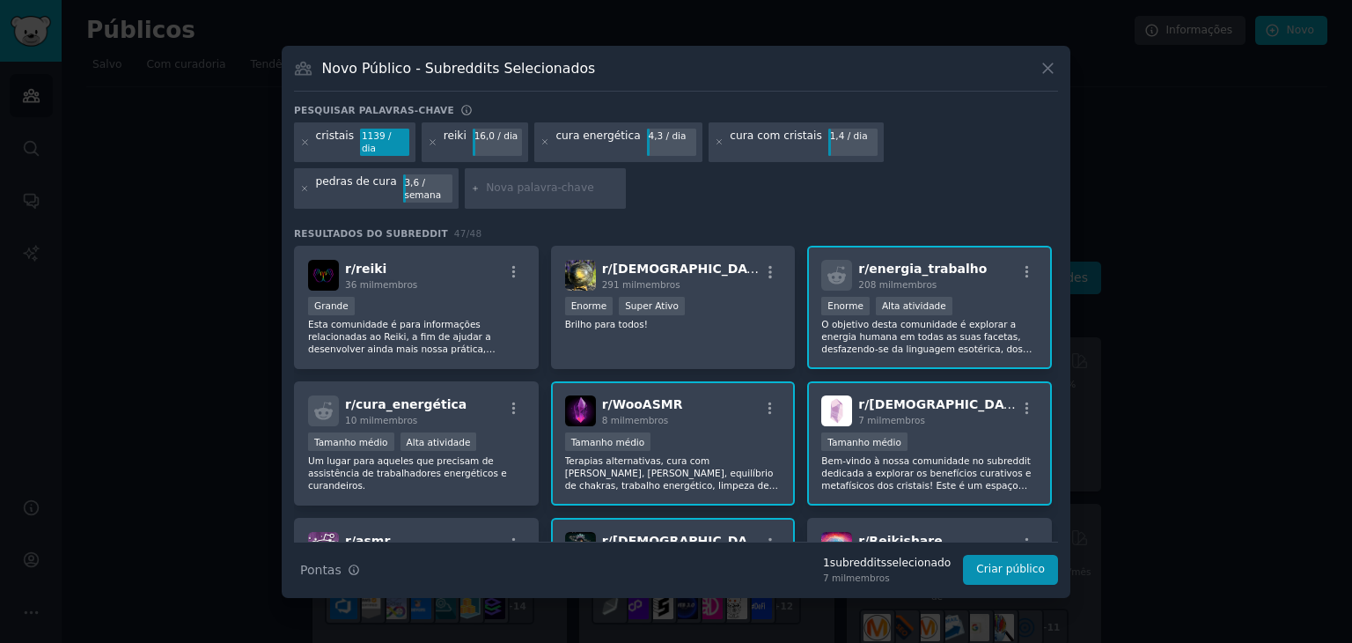
paste input "chakras"
type input "chakras"
click at [486, 193] on input "chakras" at bounding box center [553, 188] width 134 height 16
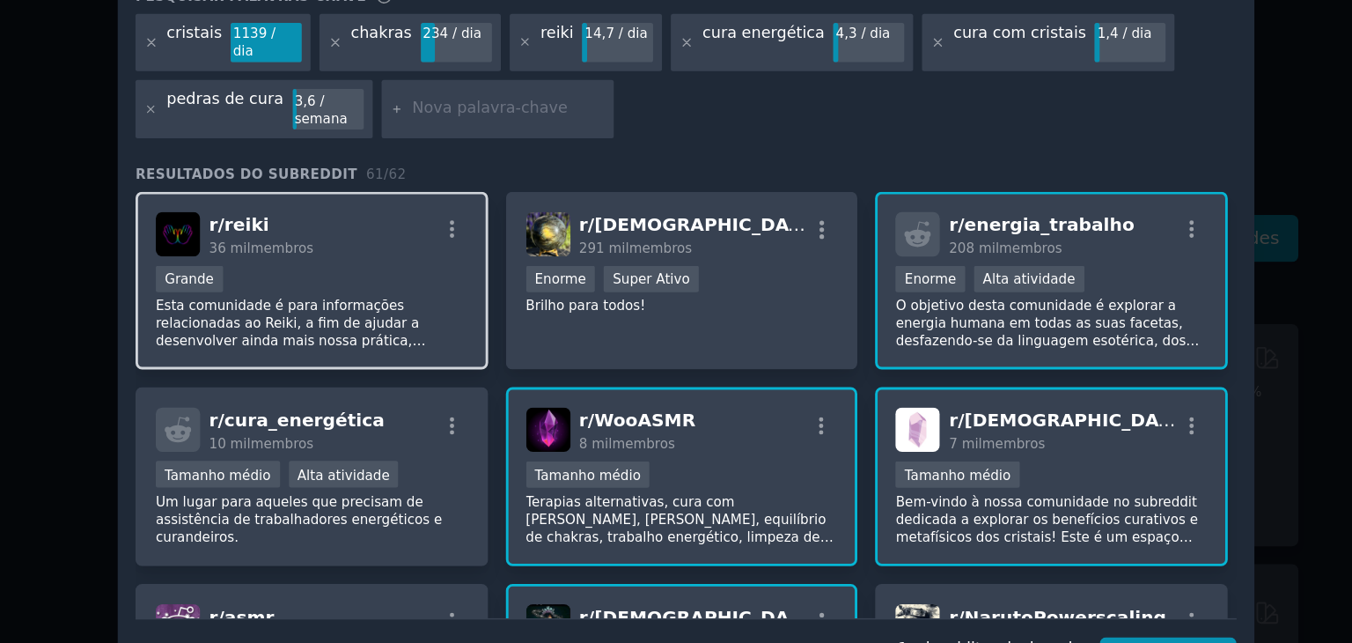
click at [443, 297] on div "Grande" at bounding box center [416, 308] width 217 height 22
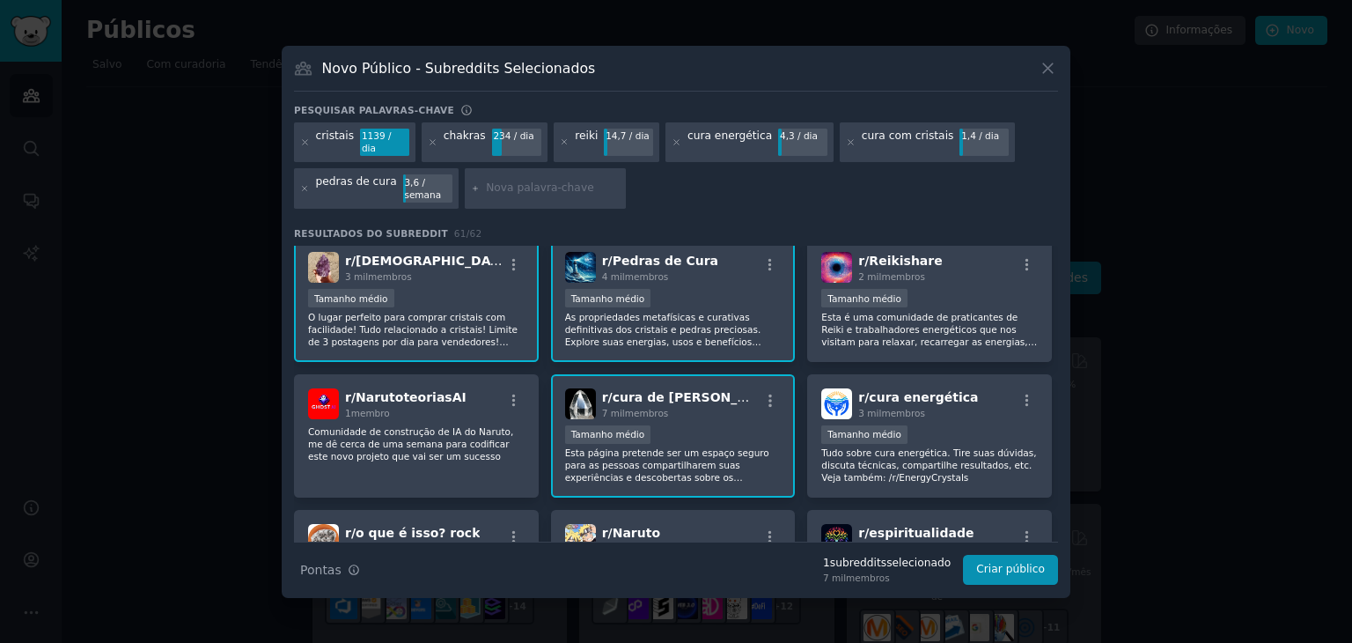
scroll to position [415, 0]
click at [964, 413] on div "r/ cura energética 3 mil membros Tamanho médio Tudo sobre cura energética. Tire…" at bounding box center [929, 437] width 245 height 124
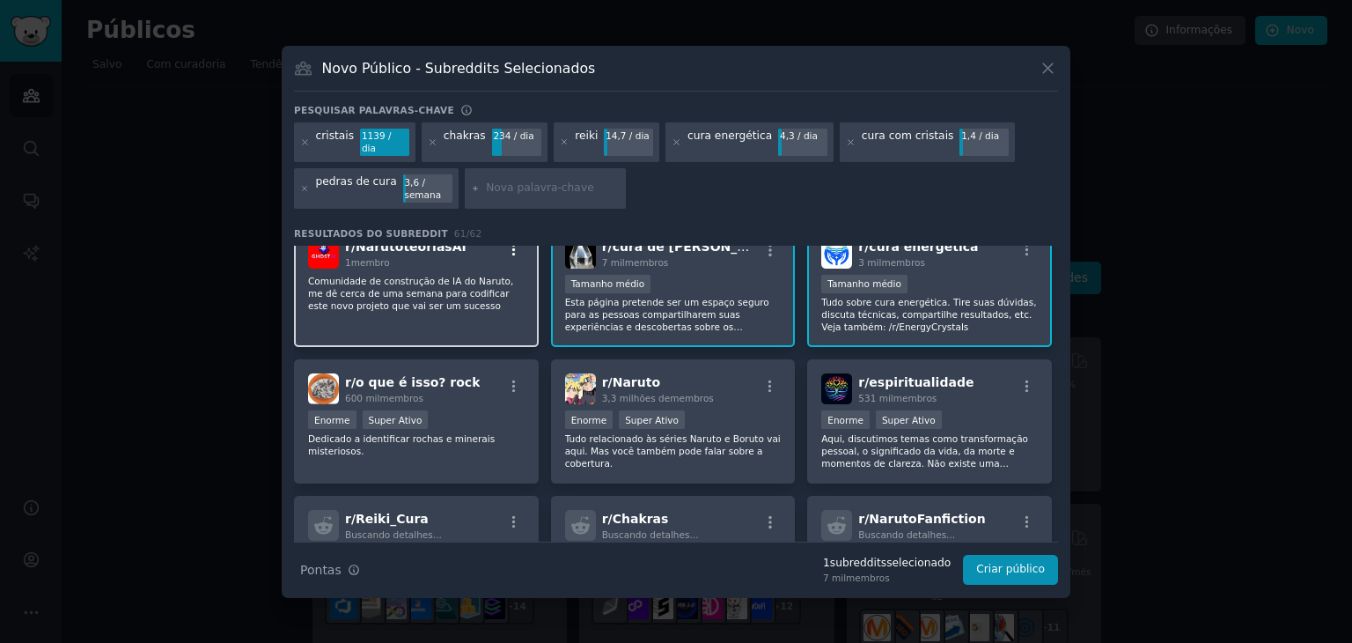
scroll to position [565, 0]
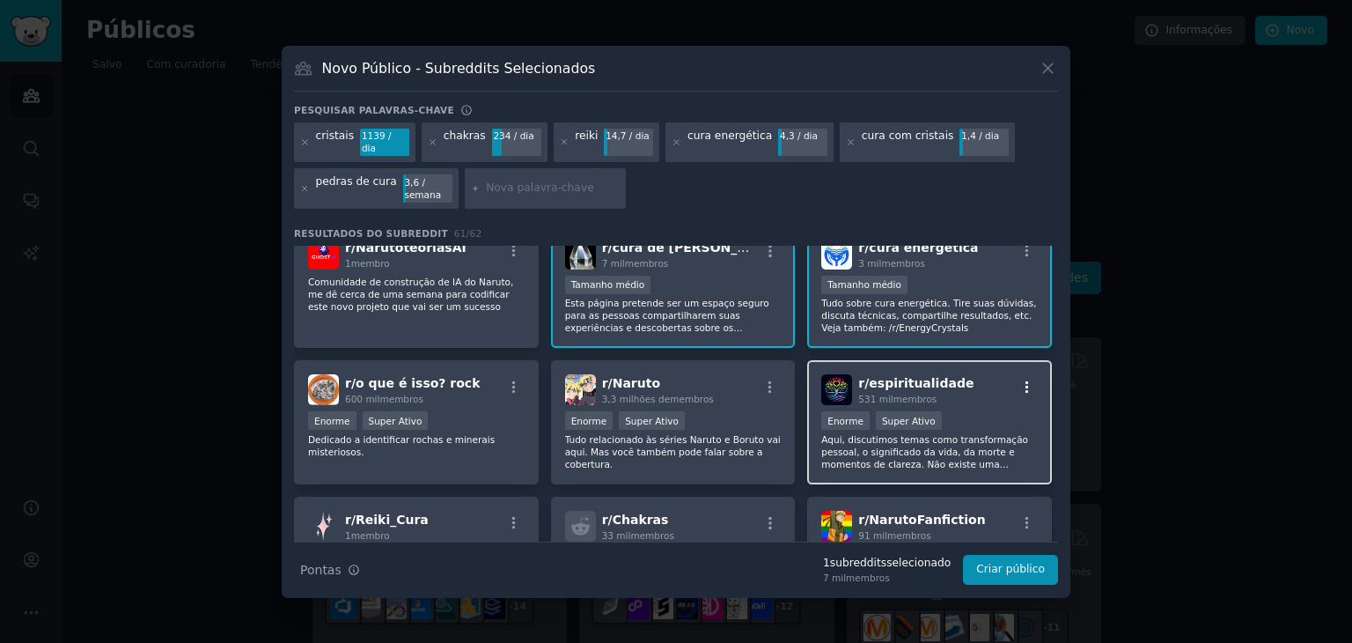
click at [1025, 379] on icon "button" at bounding box center [1028, 387] width 16 height 16
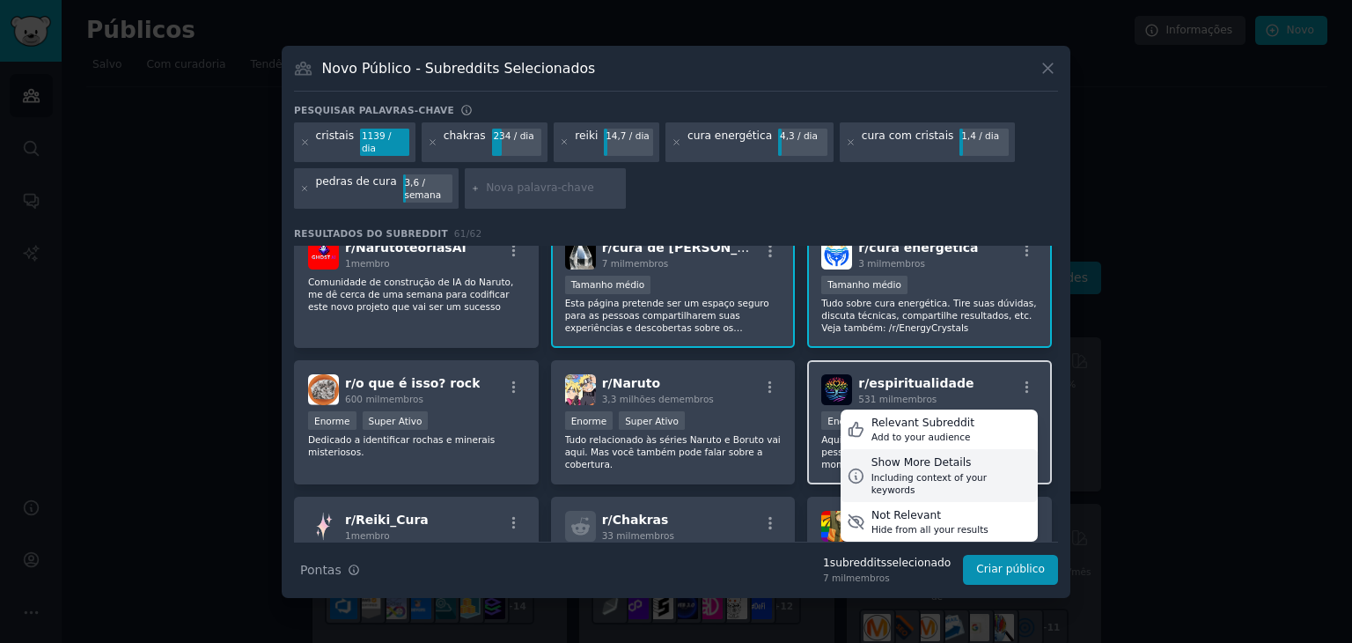
click at [945, 455] on div "Show More Details" at bounding box center [952, 463] width 160 height 16
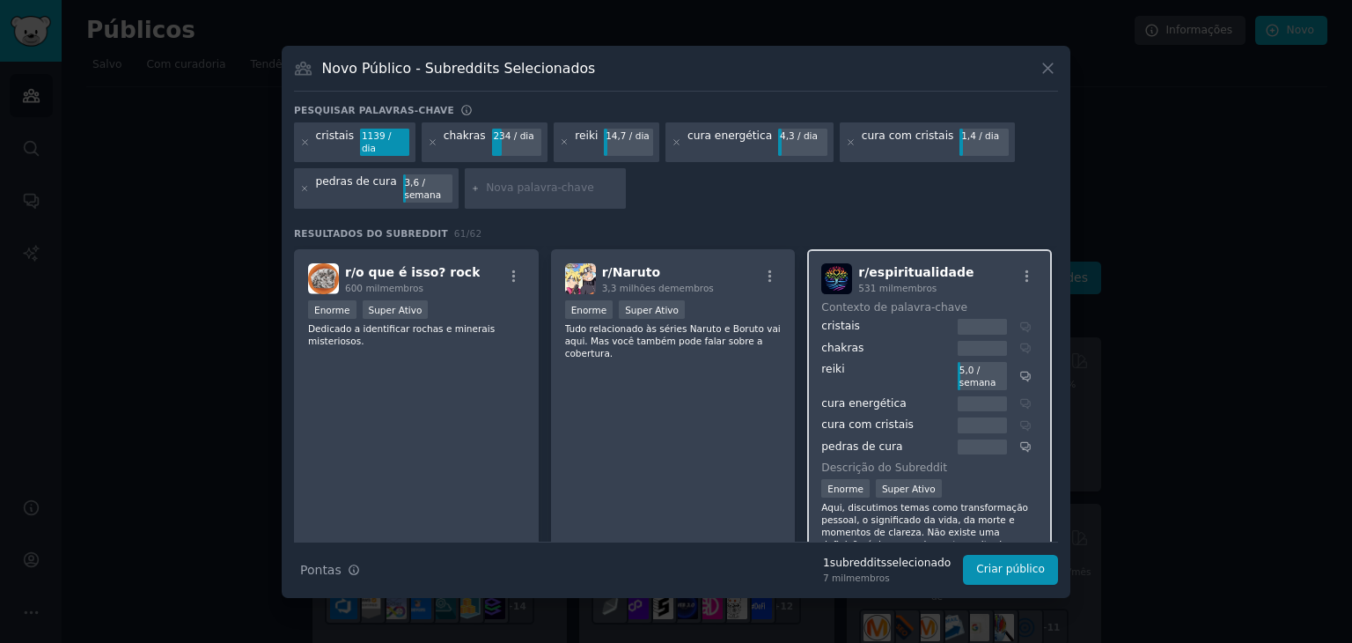
scroll to position [676, 0]
click at [952, 266] on div "r/ espiritualidade 531 mil membros" at bounding box center [929, 278] width 217 height 31
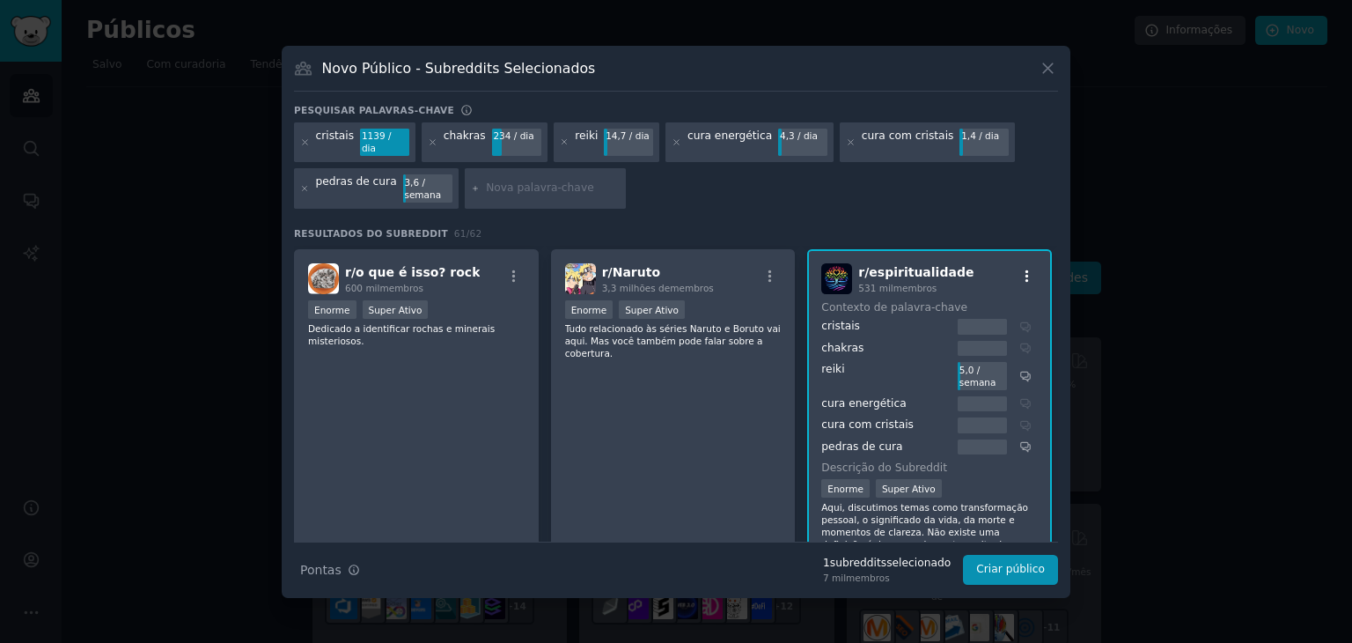
click at [1027, 269] on icon "button" at bounding box center [1028, 277] width 16 height 16
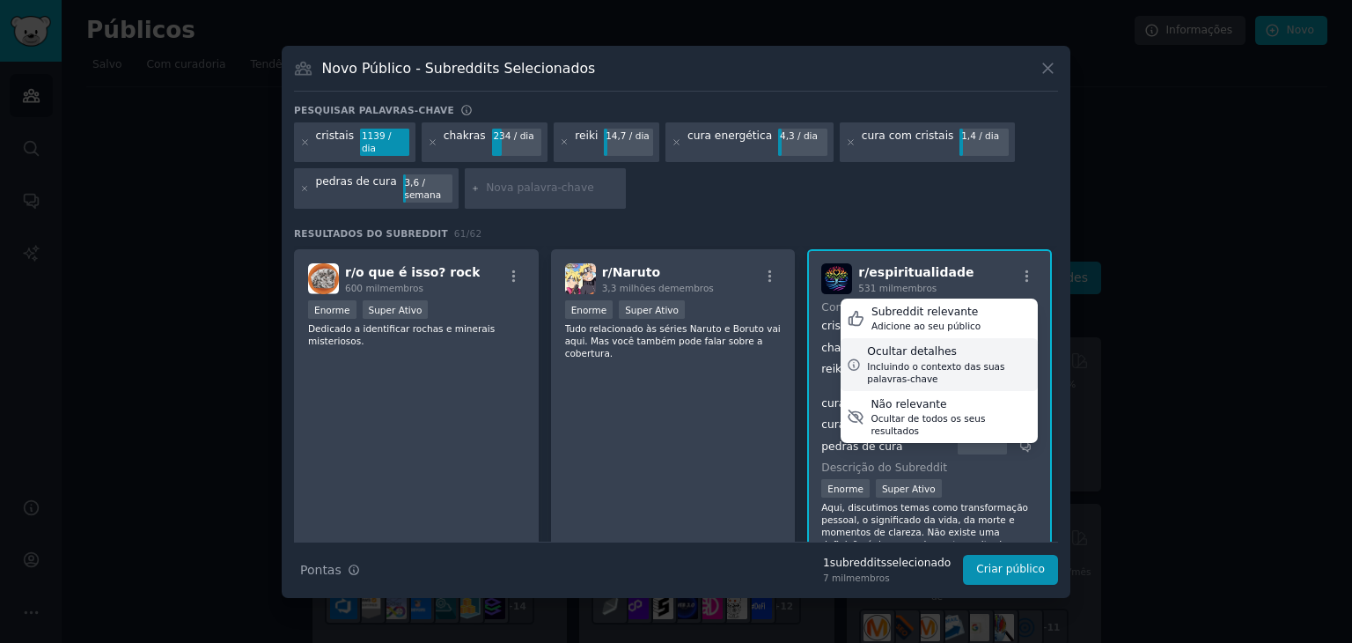
click at [951, 346] on div "Ocultar detalhes" at bounding box center [949, 352] width 165 height 16
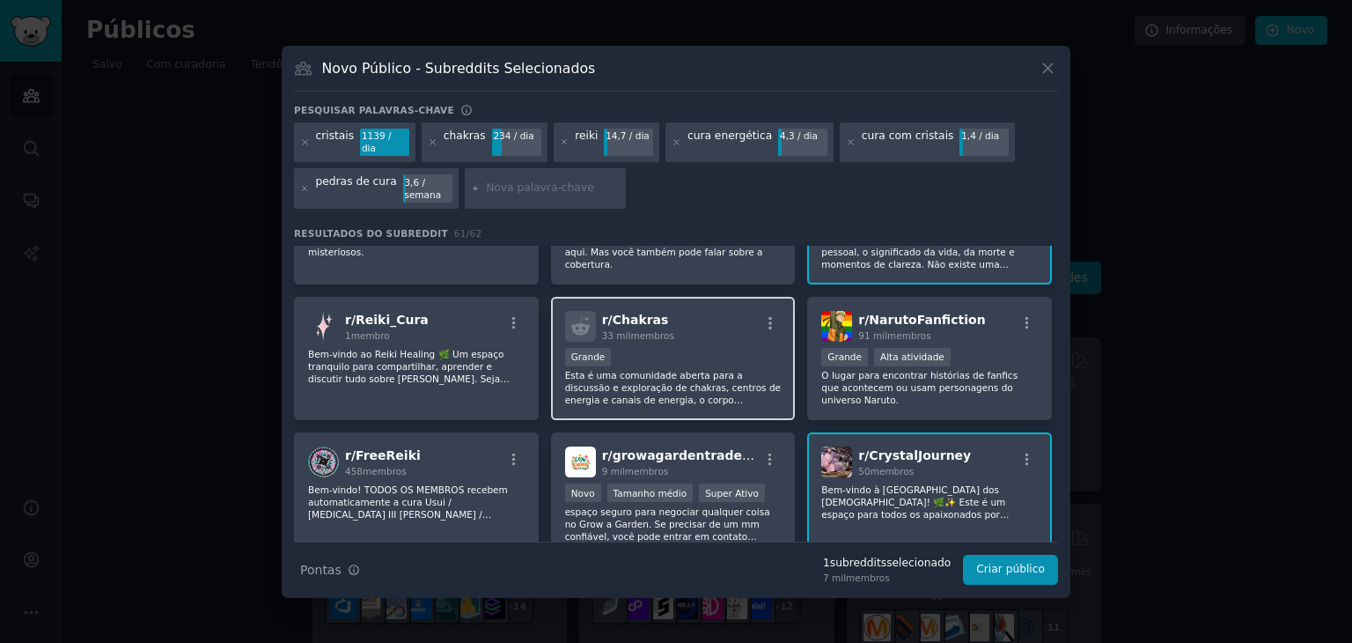
scroll to position [770, 0]
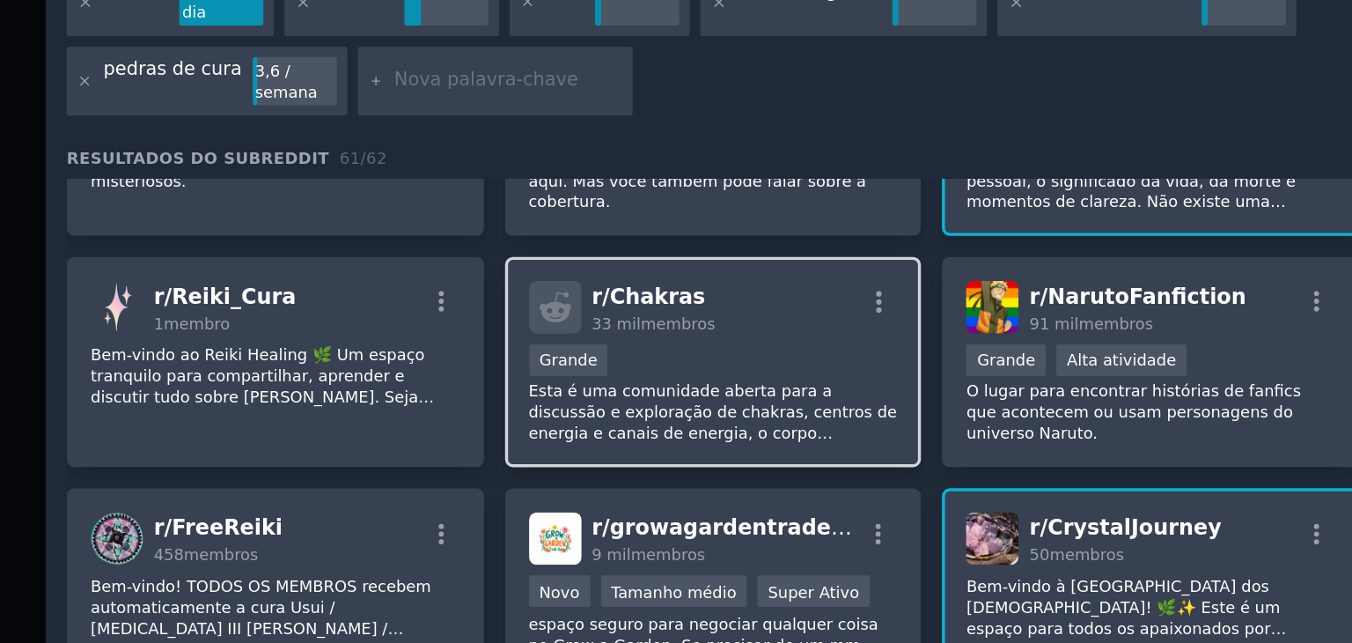
click at [702, 342] on div "Grande" at bounding box center [673, 353] width 217 height 22
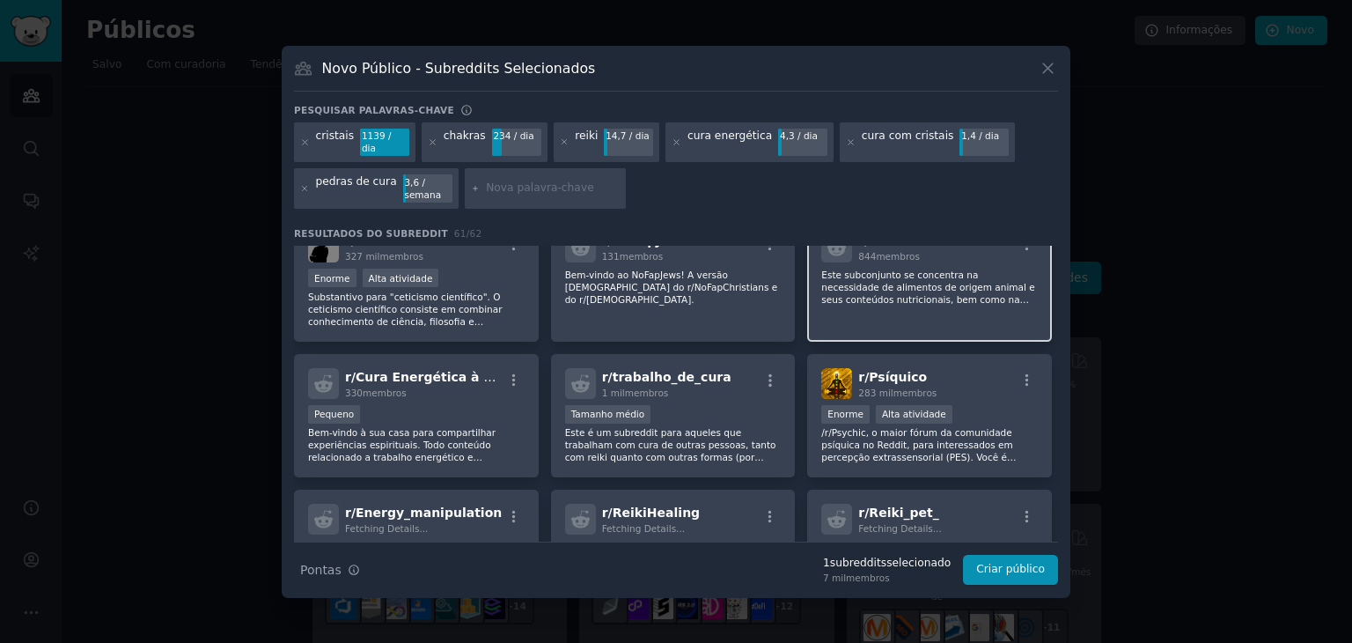
scroll to position [1648, 0]
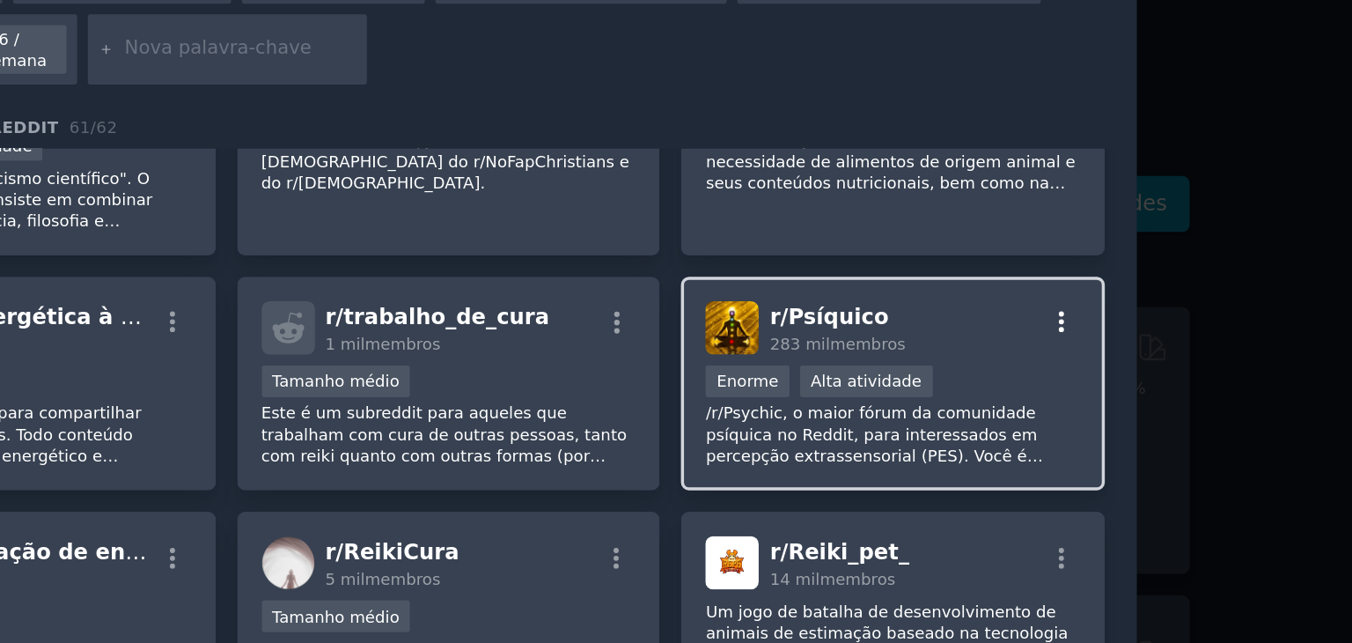
click at [1021, 338] on icon "button" at bounding box center [1028, 346] width 16 height 16
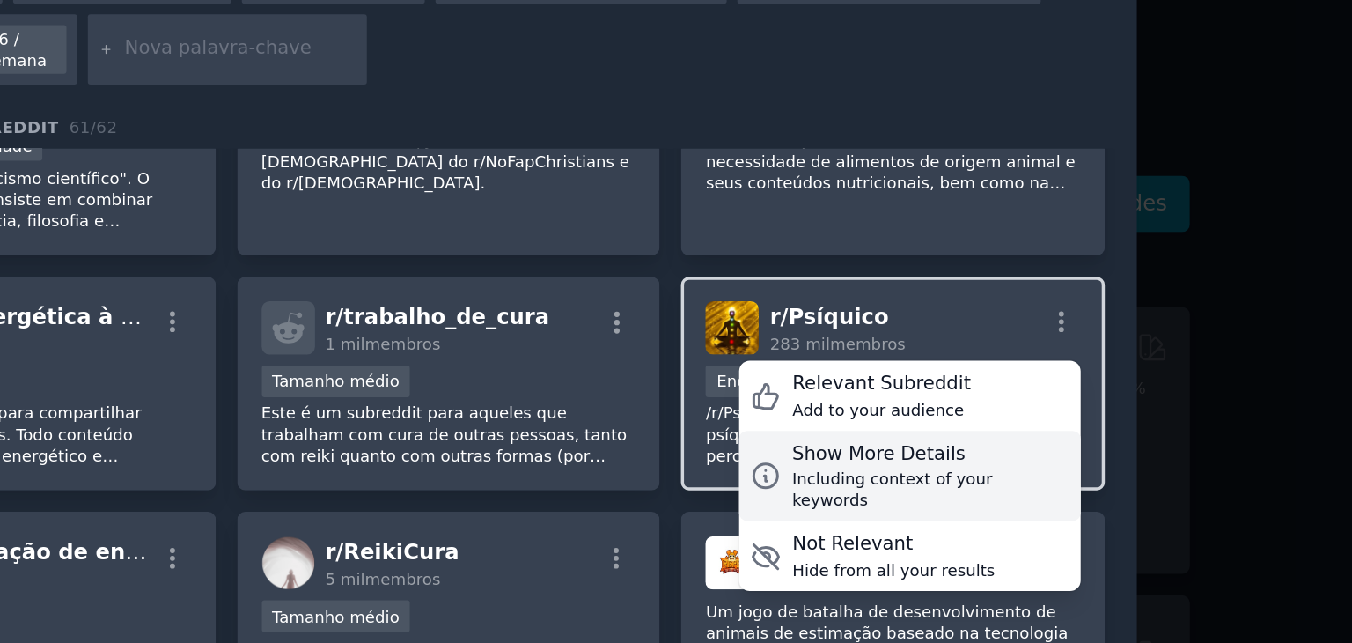
click at [941, 430] on div "Including context of your keywords" at bounding box center [952, 442] width 160 height 25
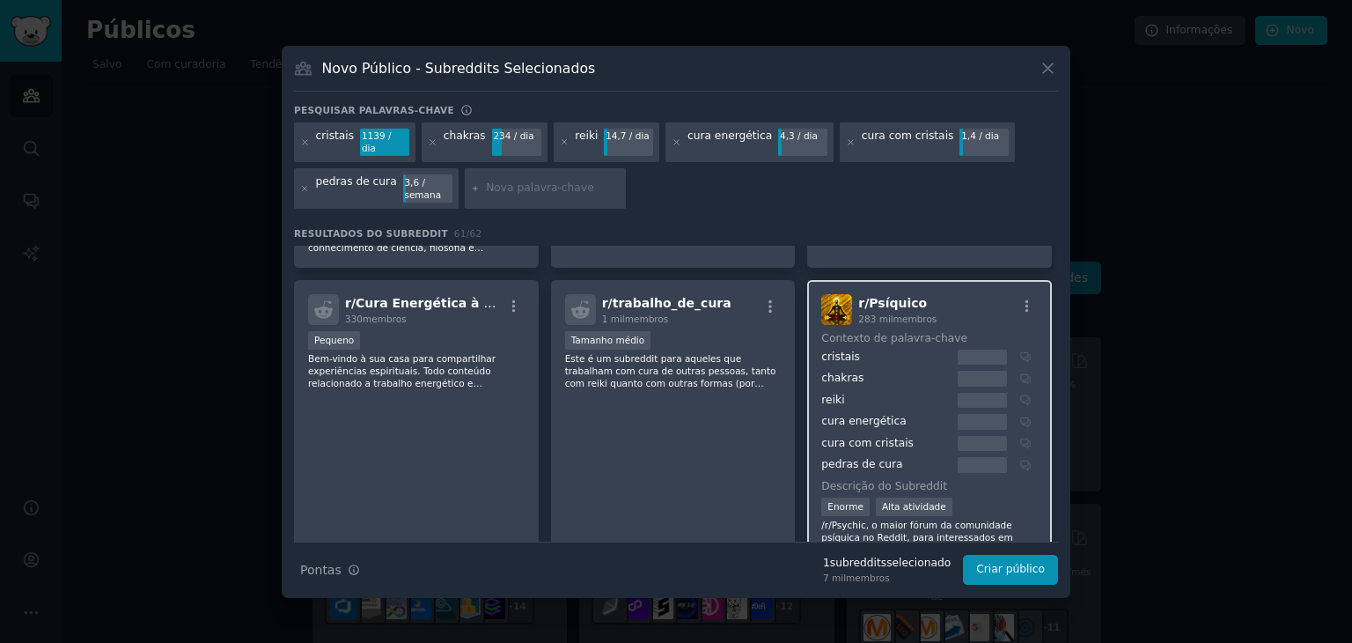
scroll to position [1690, 0]
click at [1027, 296] on icon "button" at bounding box center [1028, 304] width 16 height 16
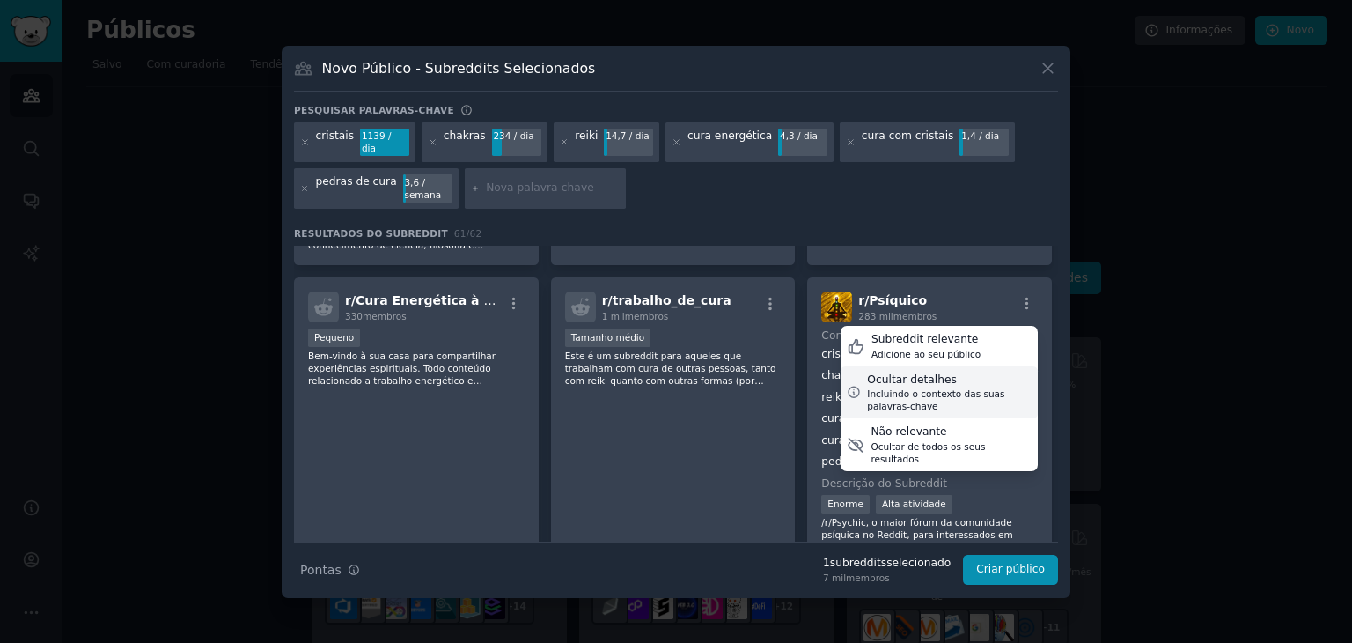
click at [953, 372] on div "Ocultar detalhes" at bounding box center [949, 380] width 165 height 16
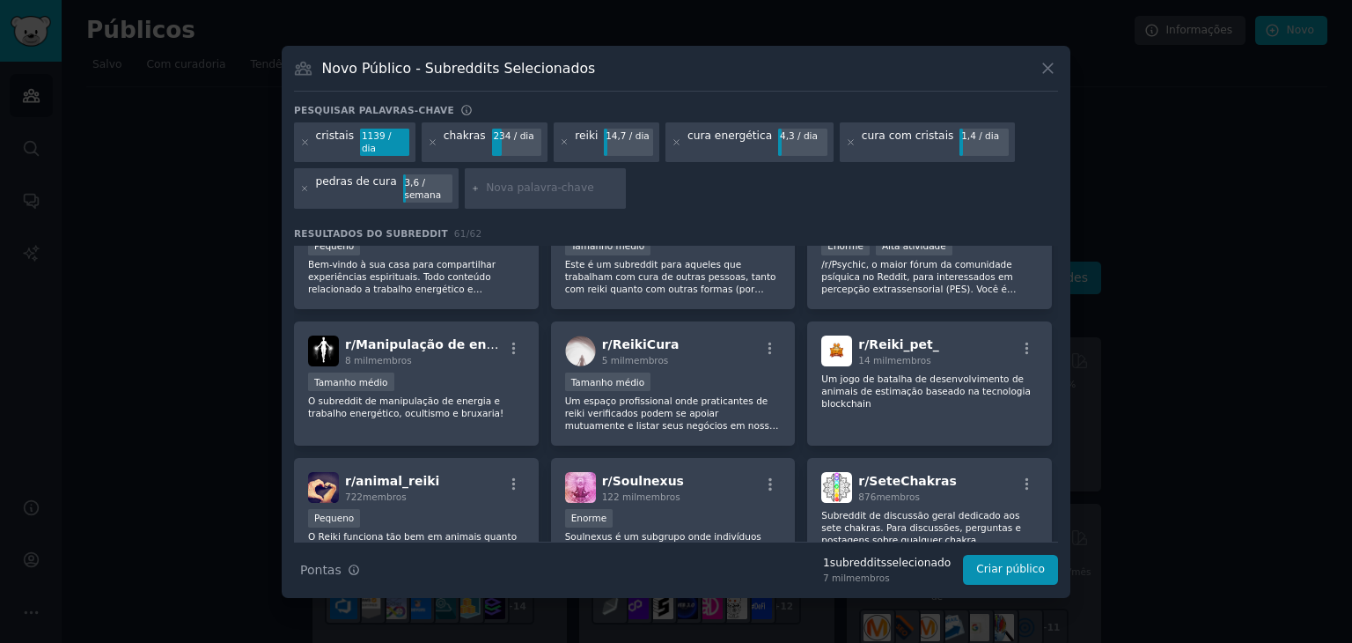
scroll to position [1789, 0]
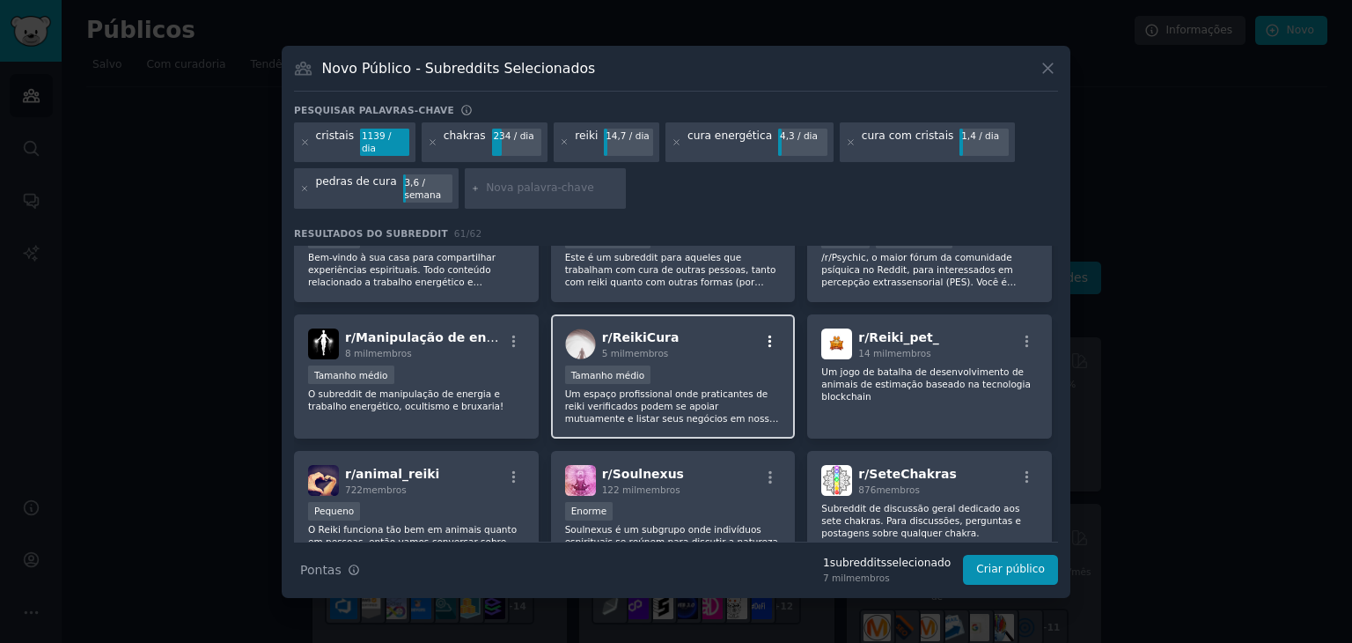
click at [771, 334] on icon "button" at bounding box center [770, 342] width 16 height 16
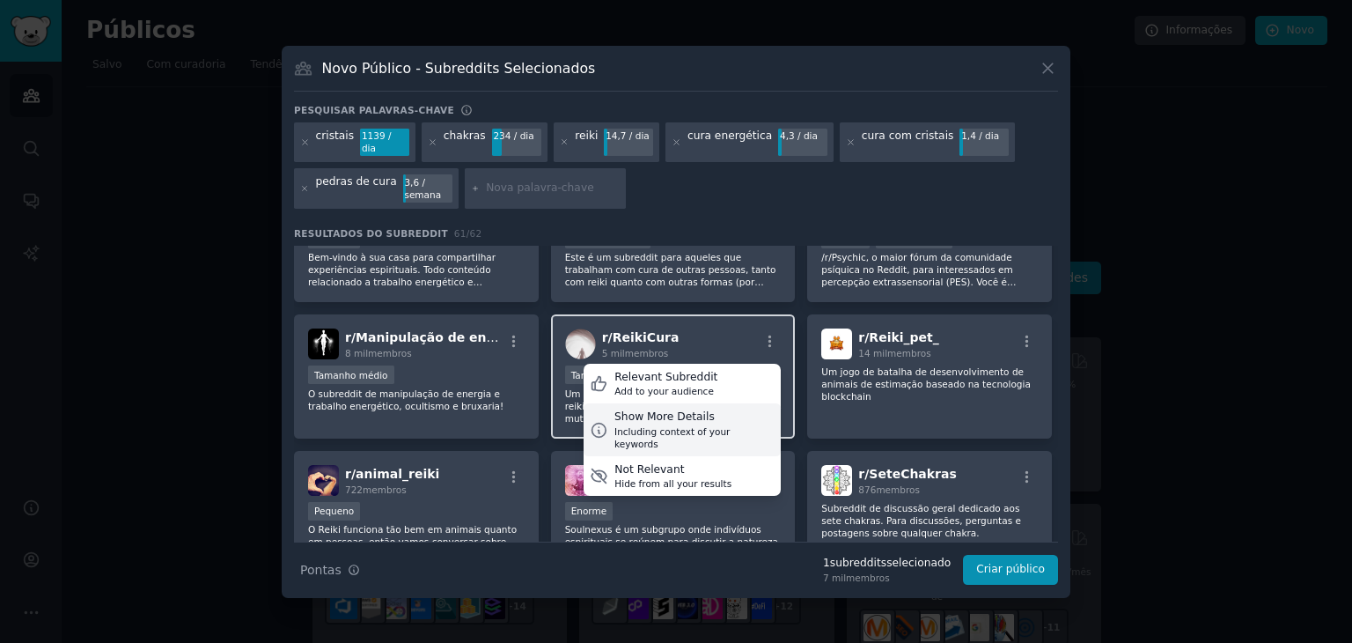
click at [694, 410] on div "Show More Details Including context of your keywords" at bounding box center [682, 429] width 197 height 53
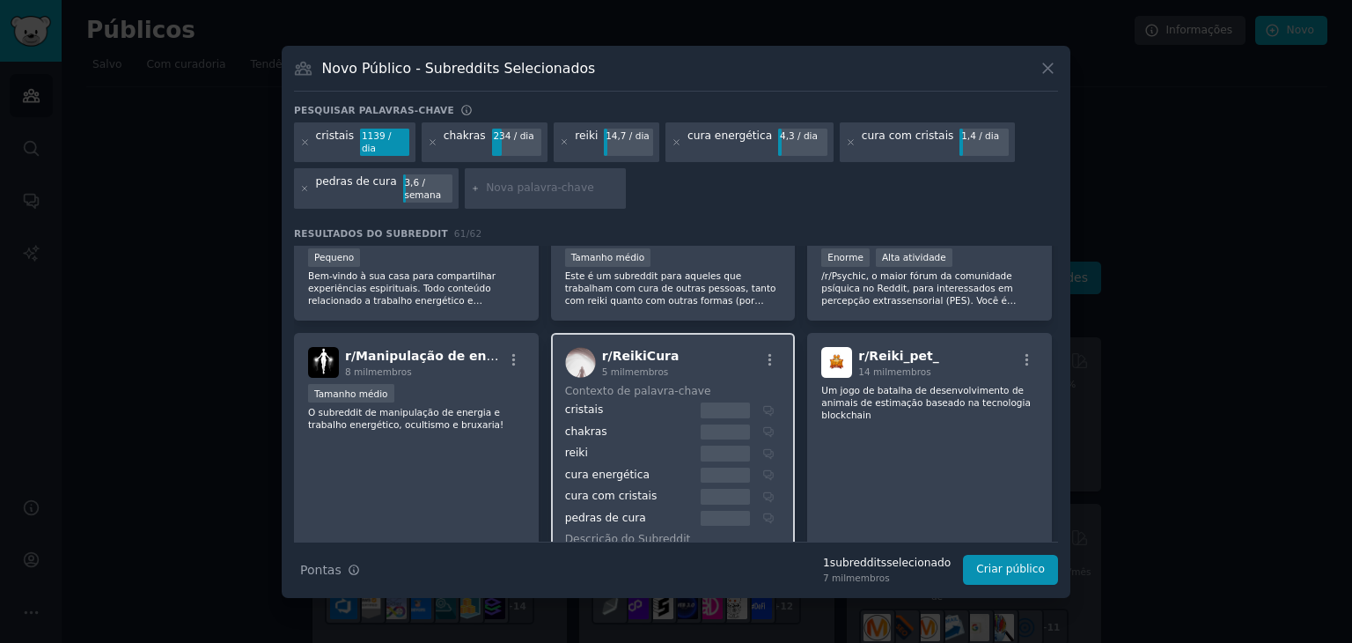
scroll to position [1769, 0]
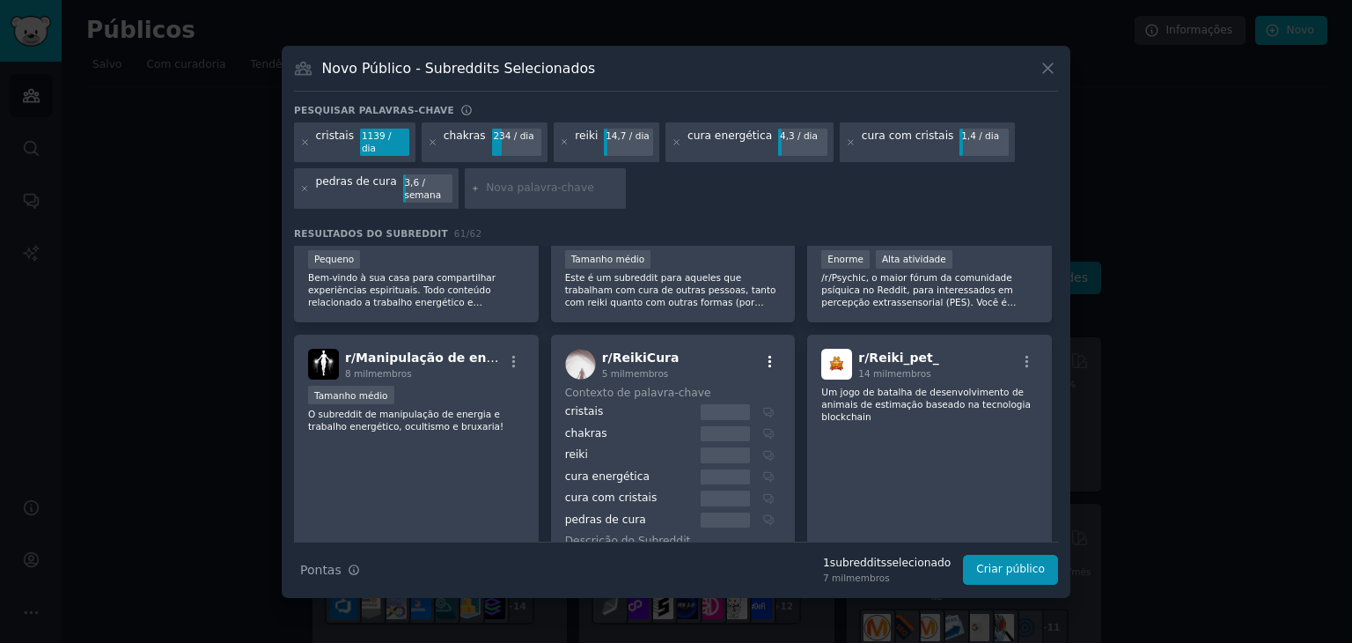
click at [770, 354] on icon "button" at bounding box center [770, 362] width 16 height 16
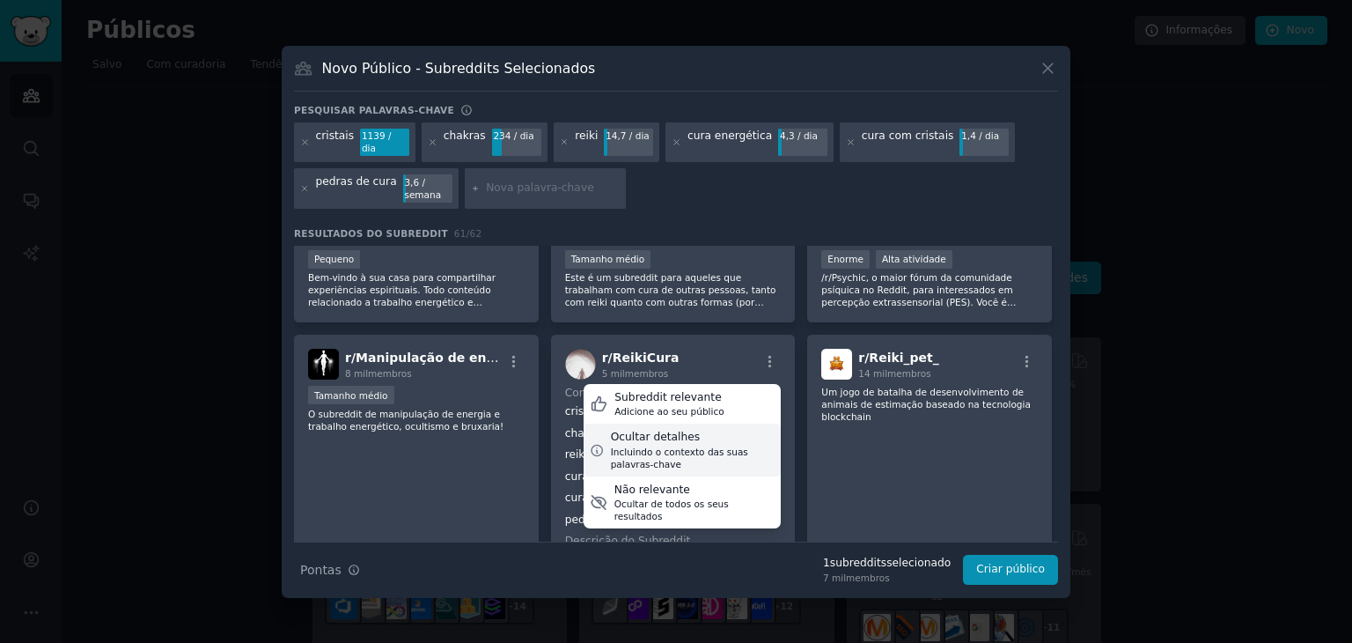
click at [669, 446] on font "Incluindo o contexto das suas palavras-chave" at bounding box center [679, 457] width 137 height 23
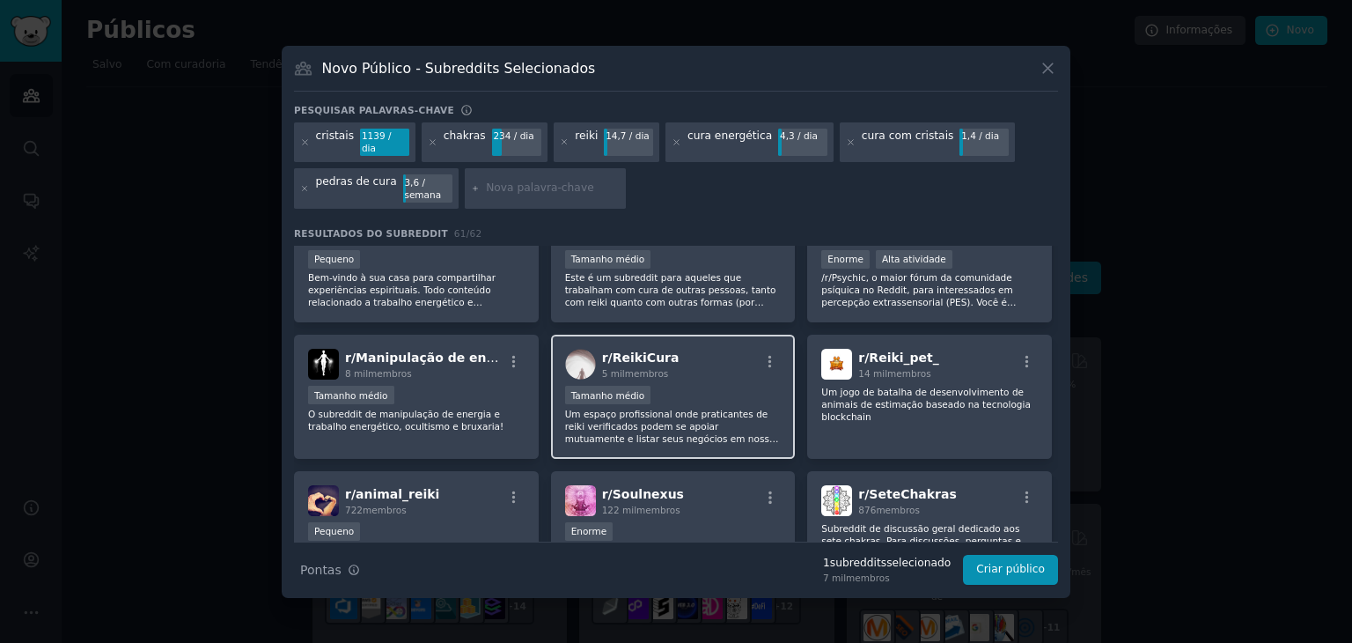
click at [716, 386] on div "Tamanho médio" at bounding box center [673, 397] width 217 height 22
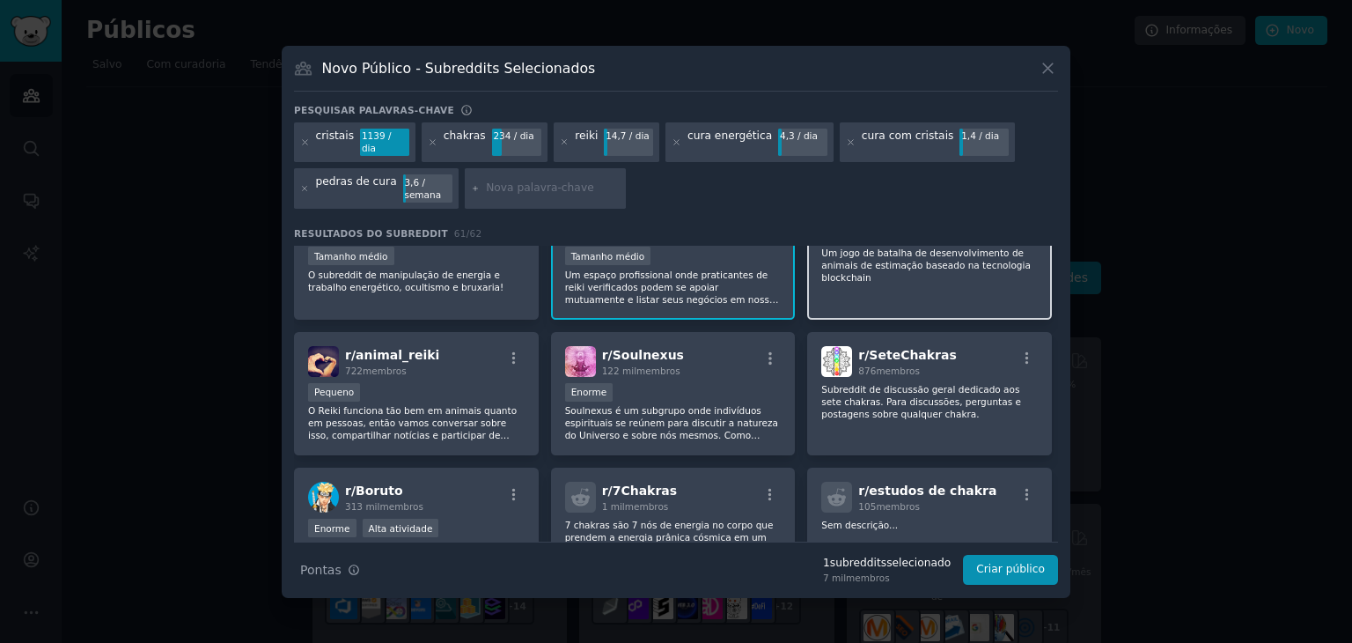
scroll to position [1909, 0]
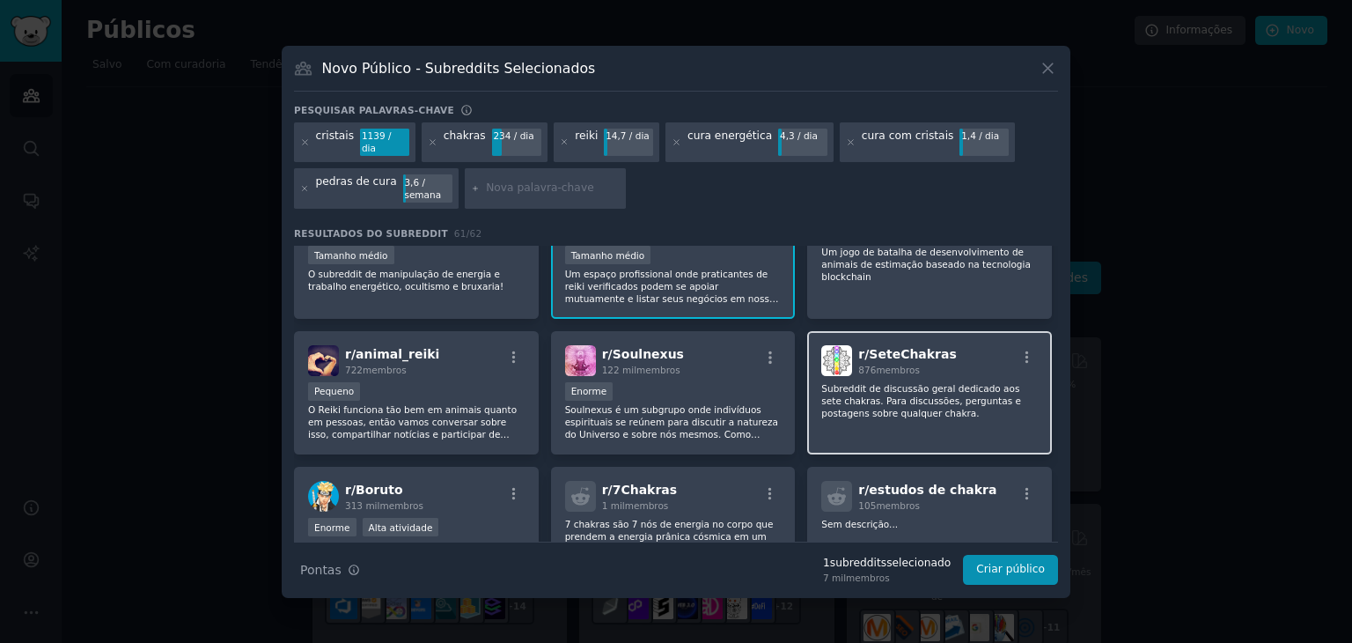
click at [886, 386] on font "Subreddit de discussão geral dedicado aos sete chakras. Para discussões, pergun…" at bounding box center [921, 400] width 200 height 35
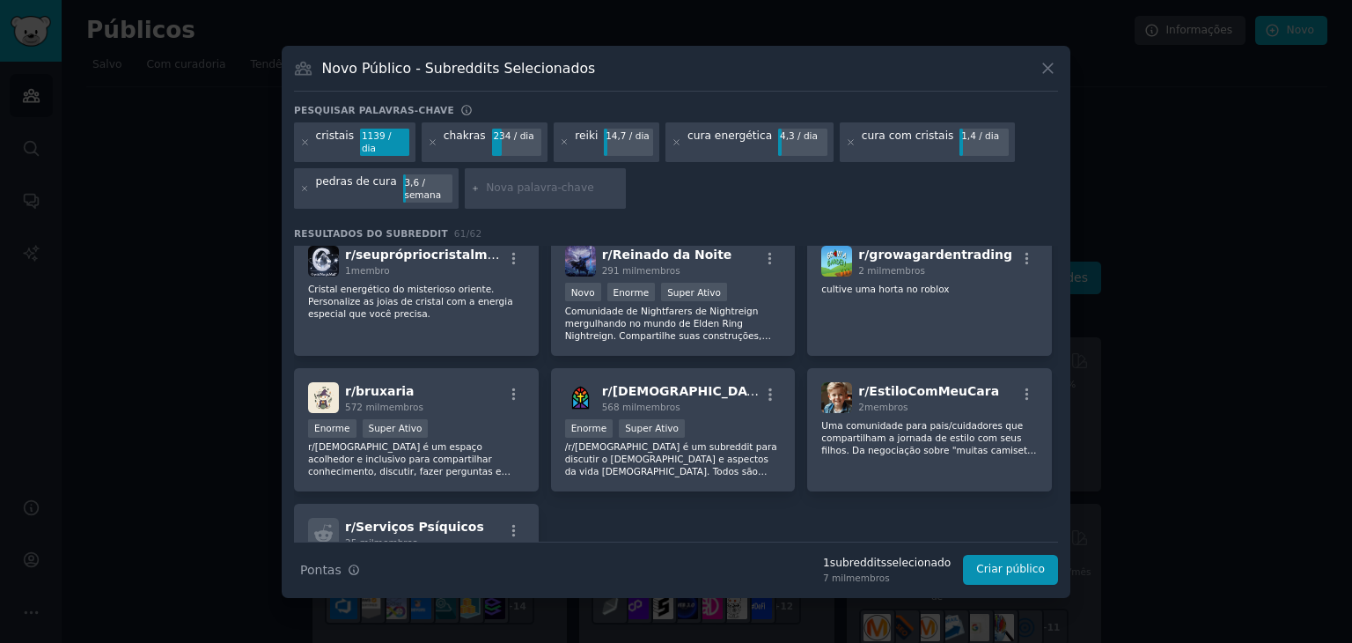
scroll to position [2536, 0]
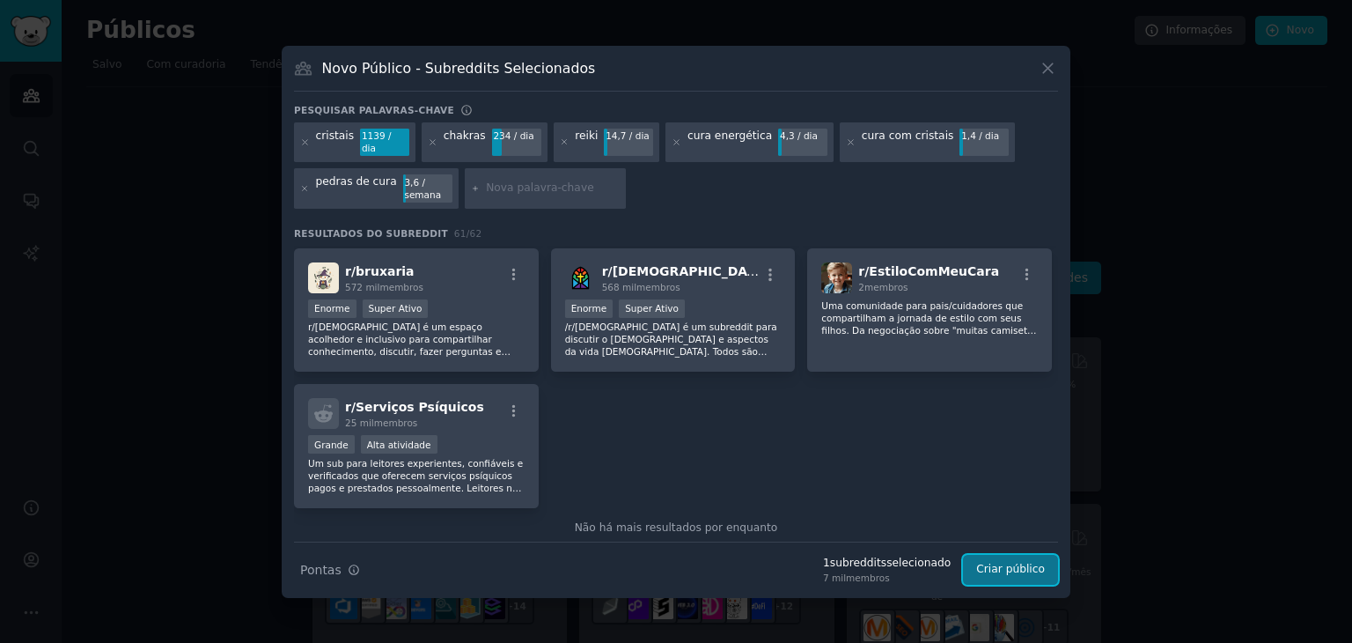
click at [1006, 563] on font "Criar público" at bounding box center [1010, 569] width 69 height 12
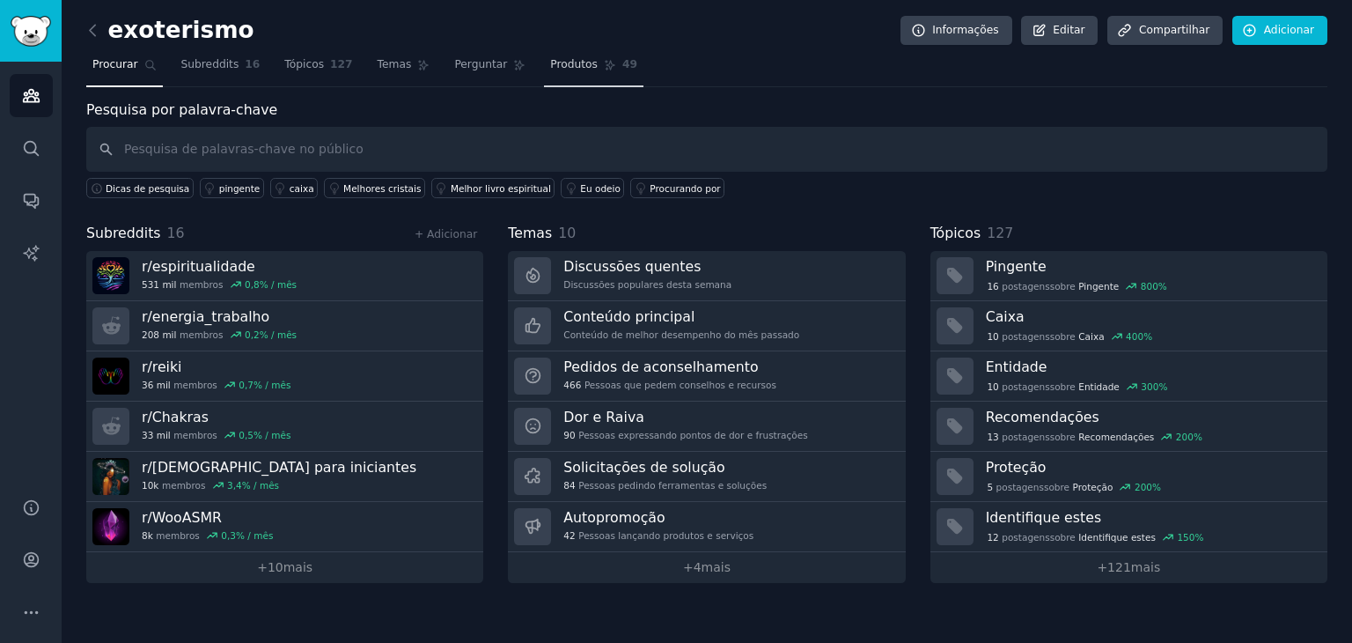
click at [548, 78] on link "Produtos 49" at bounding box center [593, 69] width 99 height 36
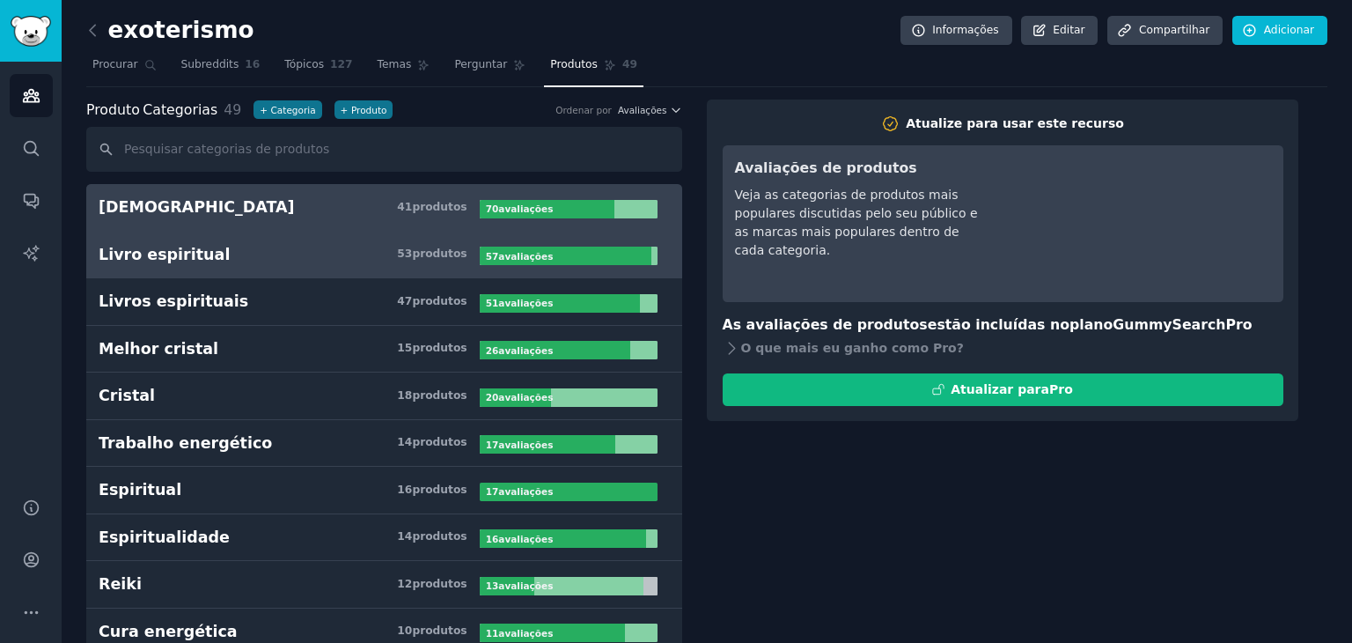
click at [153, 269] on link "Livro espiritual 53 produtos ​ 57 avaliações ​" at bounding box center [384, 256] width 596 height 48
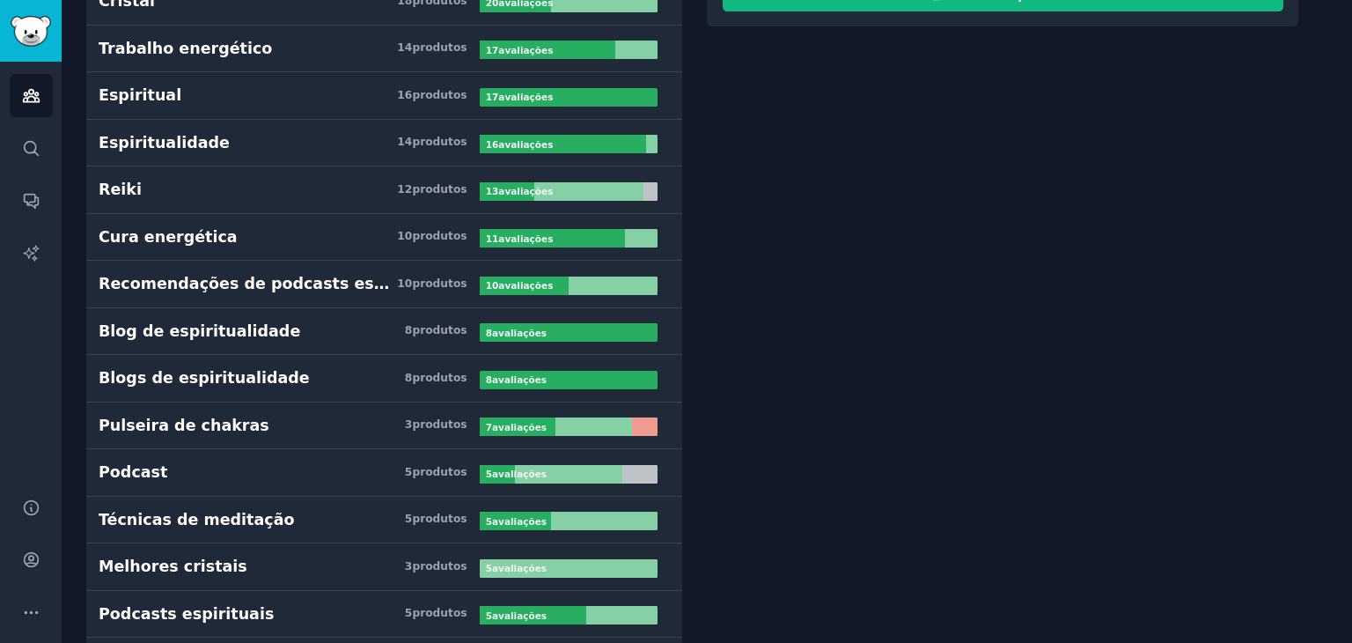
scroll to position [394, 0]
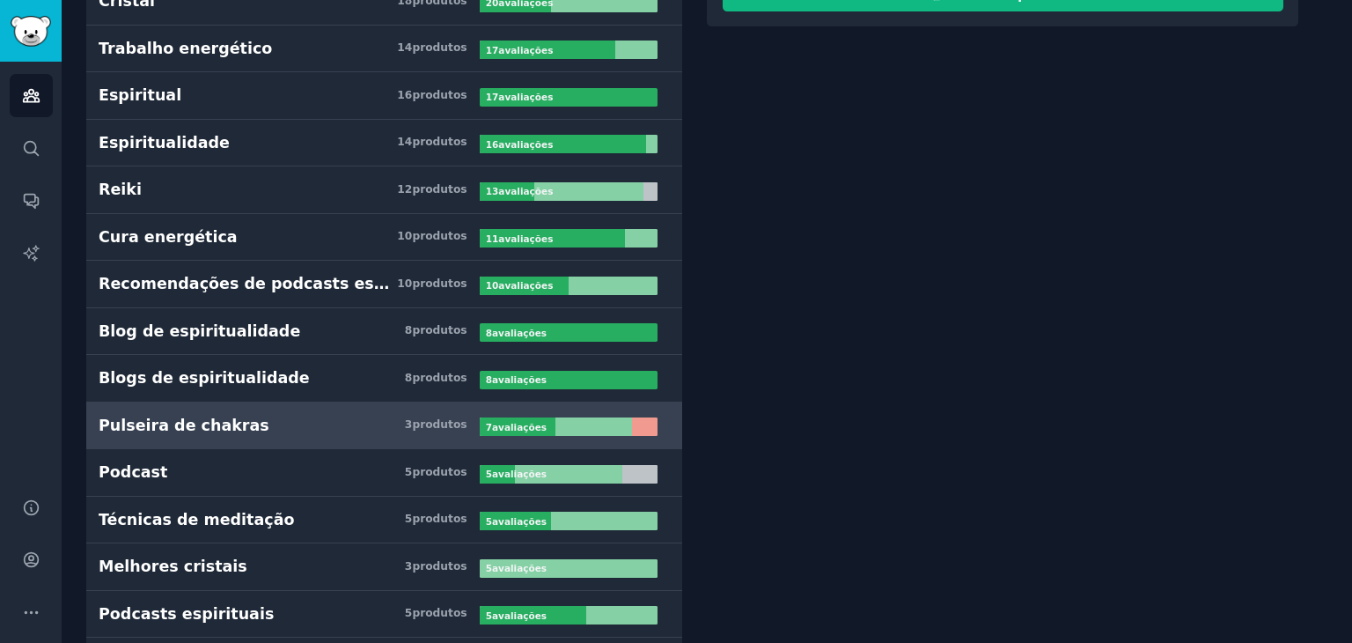
click at [319, 417] on h3 "Pulseira de chakras 3 produtos ​" at bounding box center [289, 426] width 381 height 22
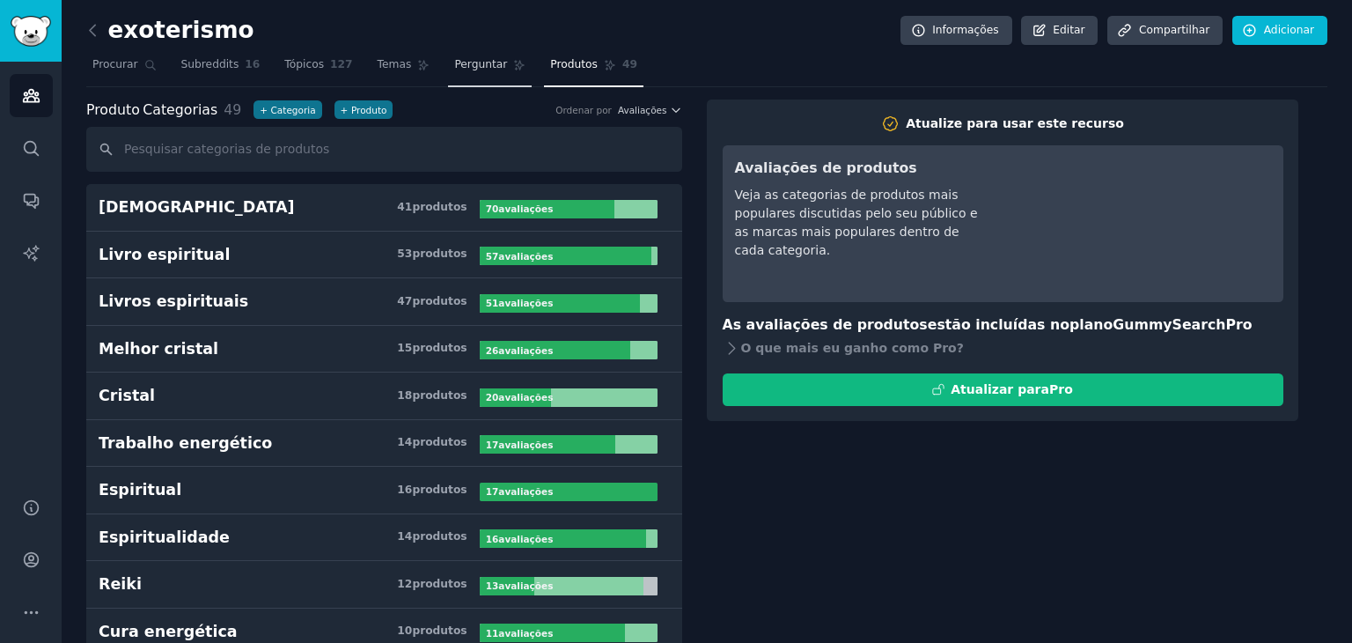
click at [455, 75] on link "Perguntar" at bounding box center [490, 69] width 84 height 36
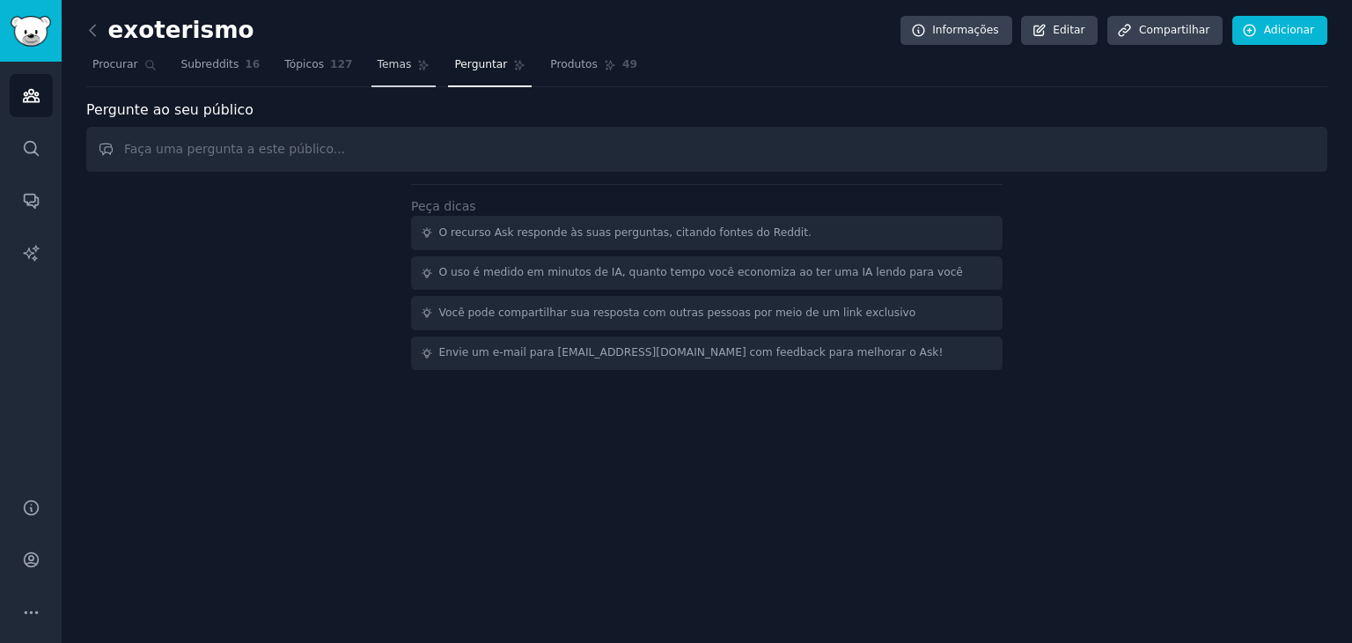
click at [372, 72] on link "Temas" at bounding box center [404, 69] width 65 height 36
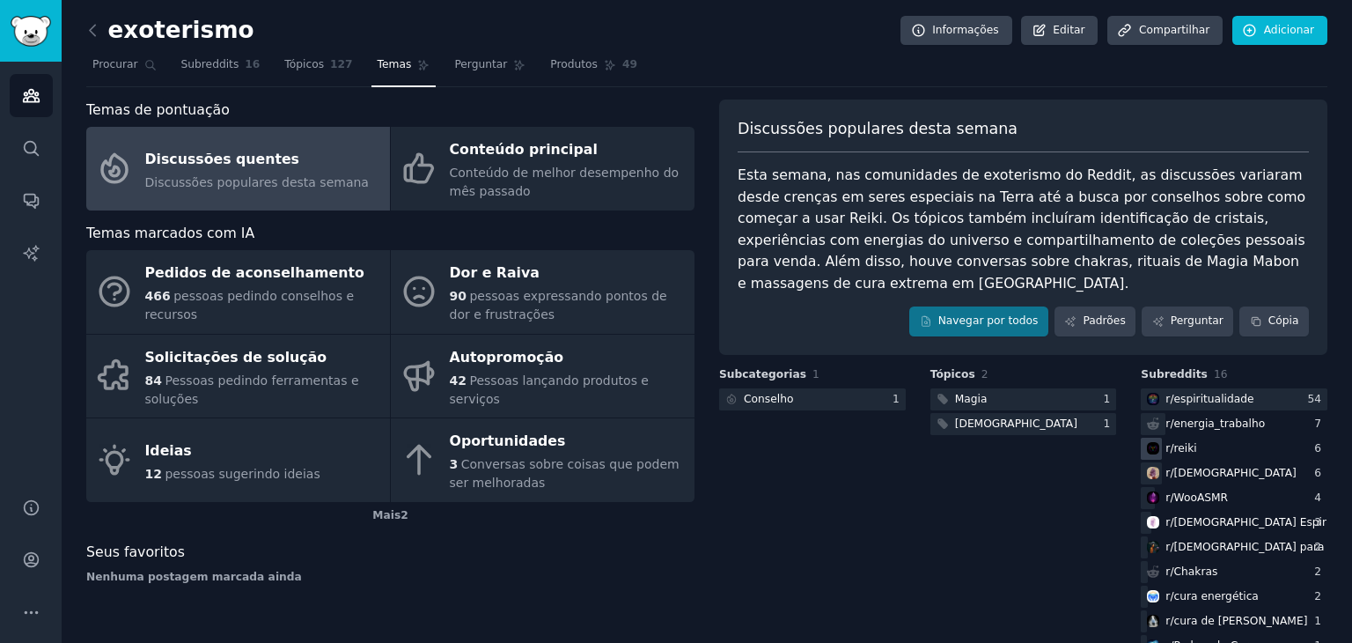
scroll to position [142, 0]
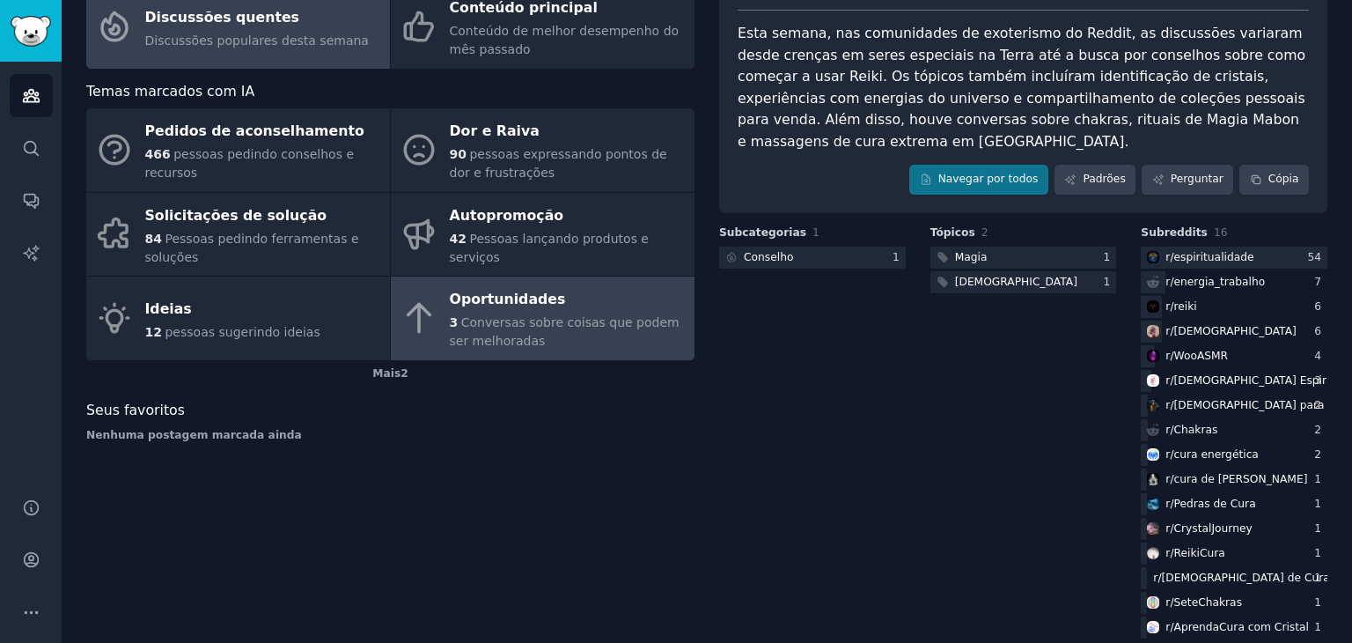
click at [586, 342] on div "3 Conversas sobre coisas que podem ser melhoradas" at bounding box center [568, 331] width 236 height 37
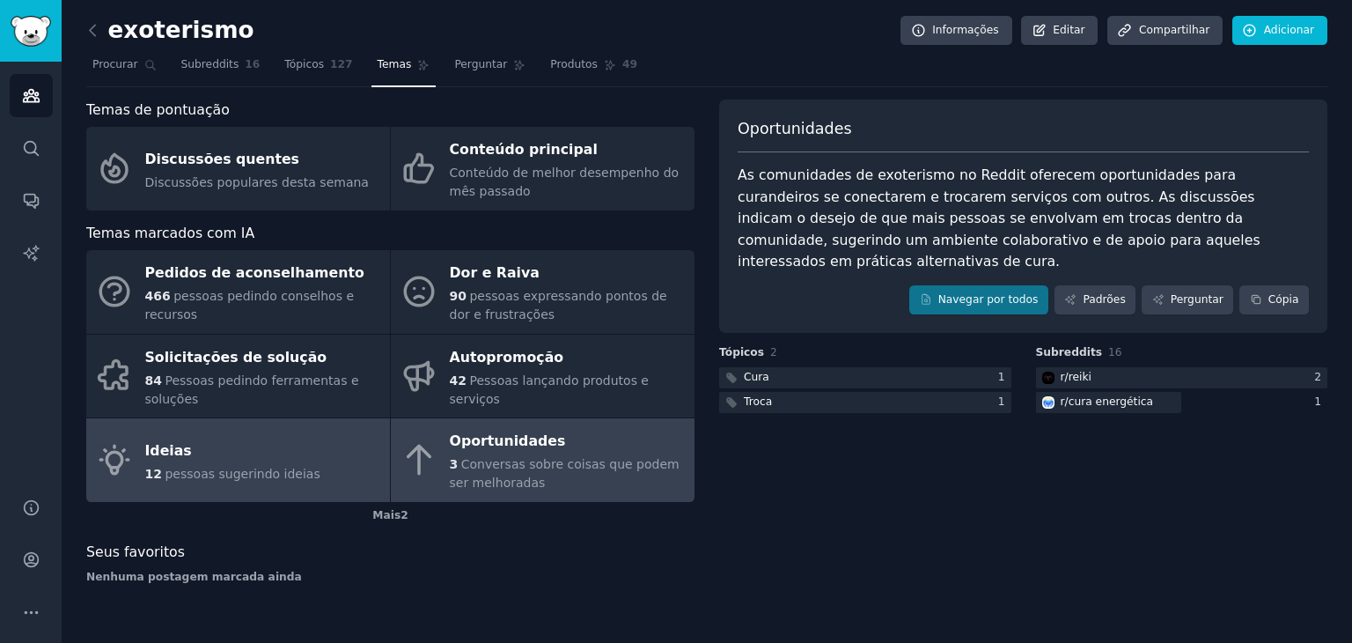
click at [222, 452] on div "Ideias" at bounding box center [232, 451] width 175 height 28
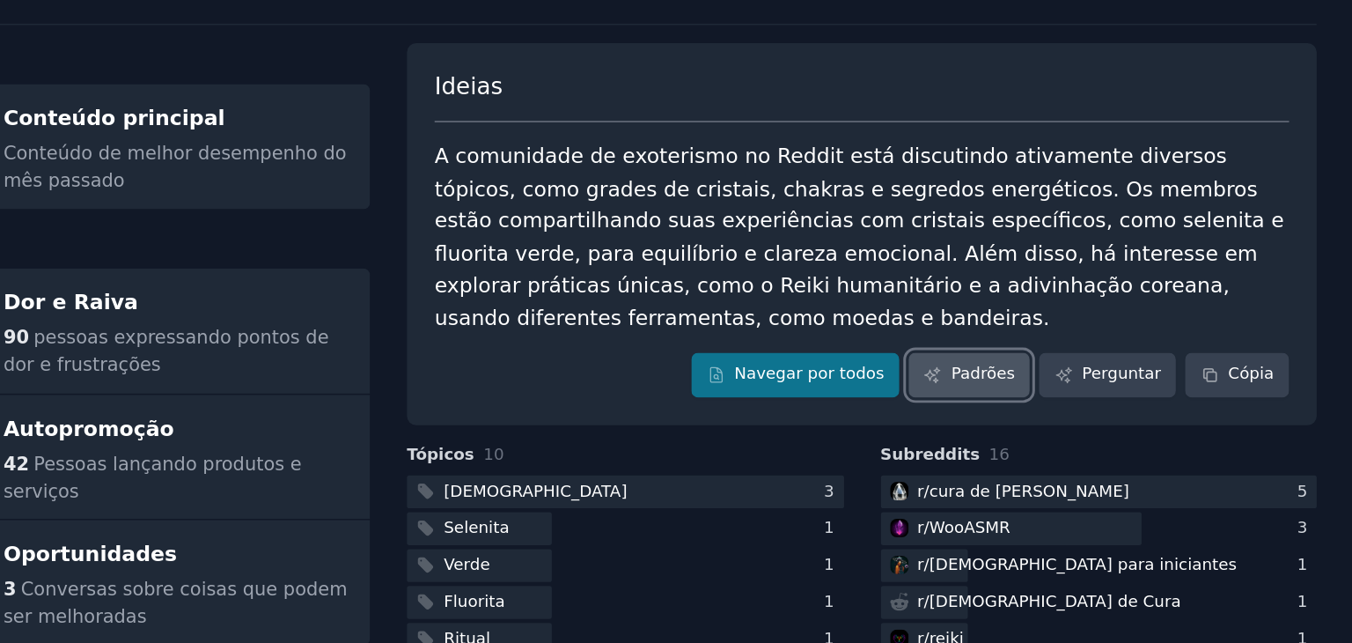
click at [1112, 314] on font "Padrões" at bounding box center [1104, 320] width 42 height 12
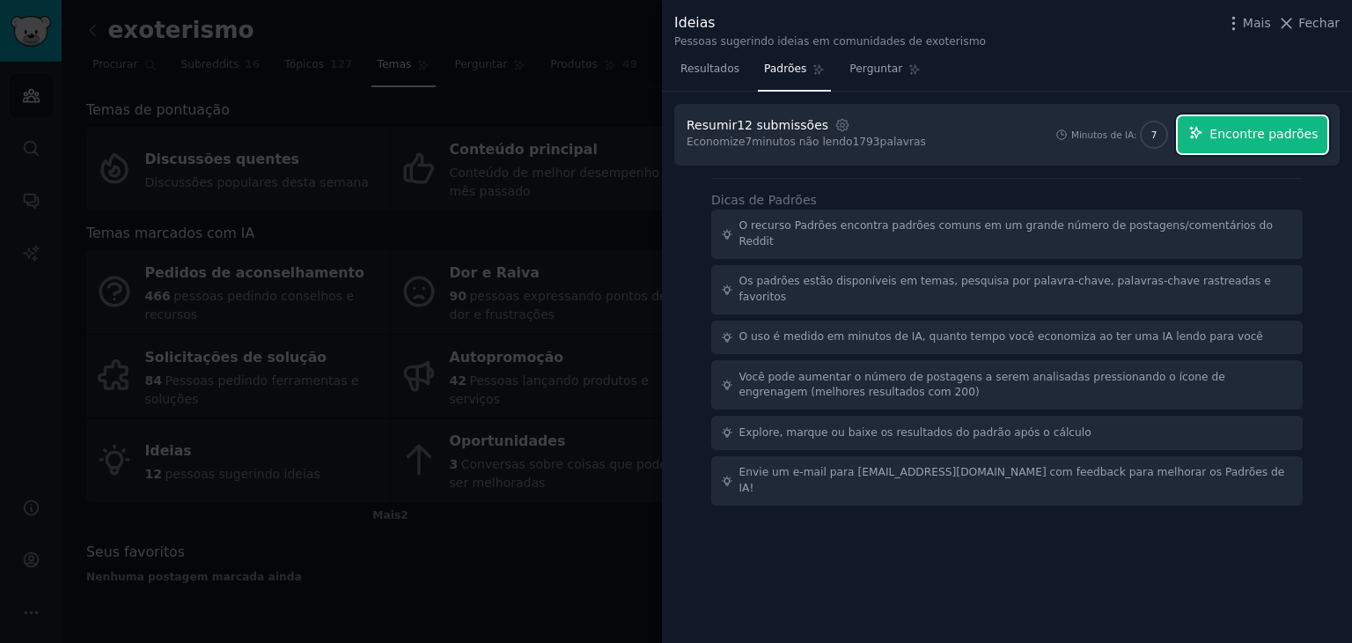
click at [1239, 137] on font "Encontre padrões" at bounding box center [1264, 134] width 108 height 14
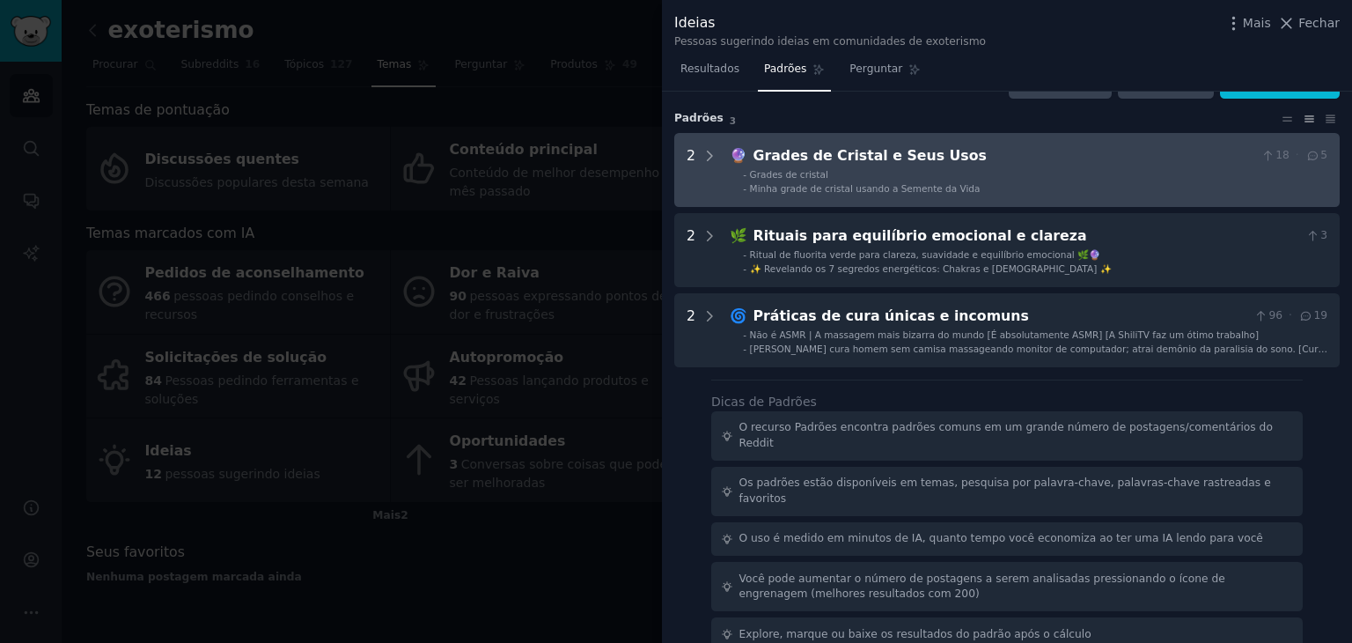
scroll to position [38, 0]
